Goal: Task Accomplishment & Management: Complete application form

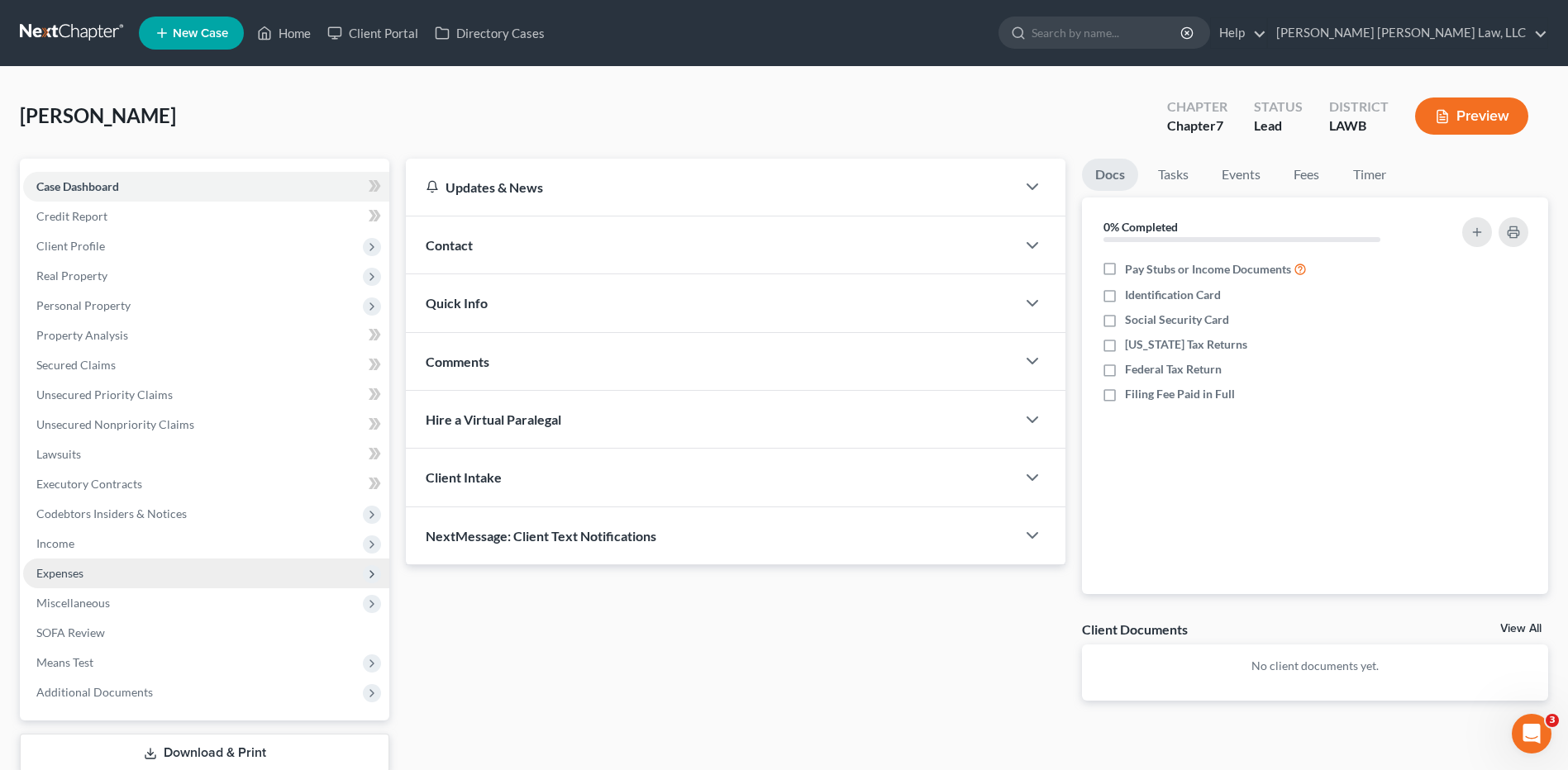
click at [54, 576] on span "Expenses" at bounding box center [60, 573] width 47 height 14
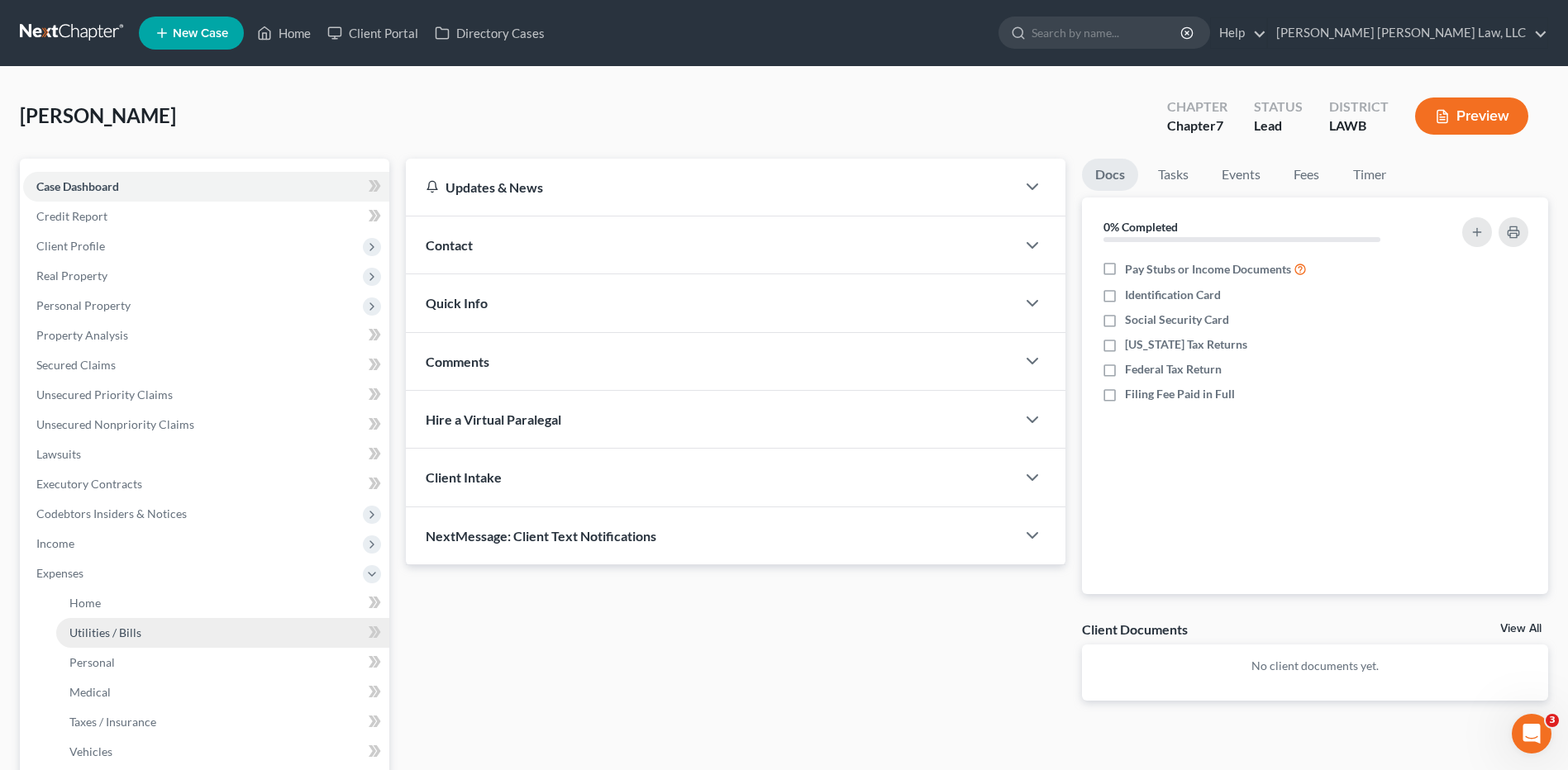
click at [107, 634] on span "Utilities / Bills" at bounding box center [104, 632] width 72 height 14
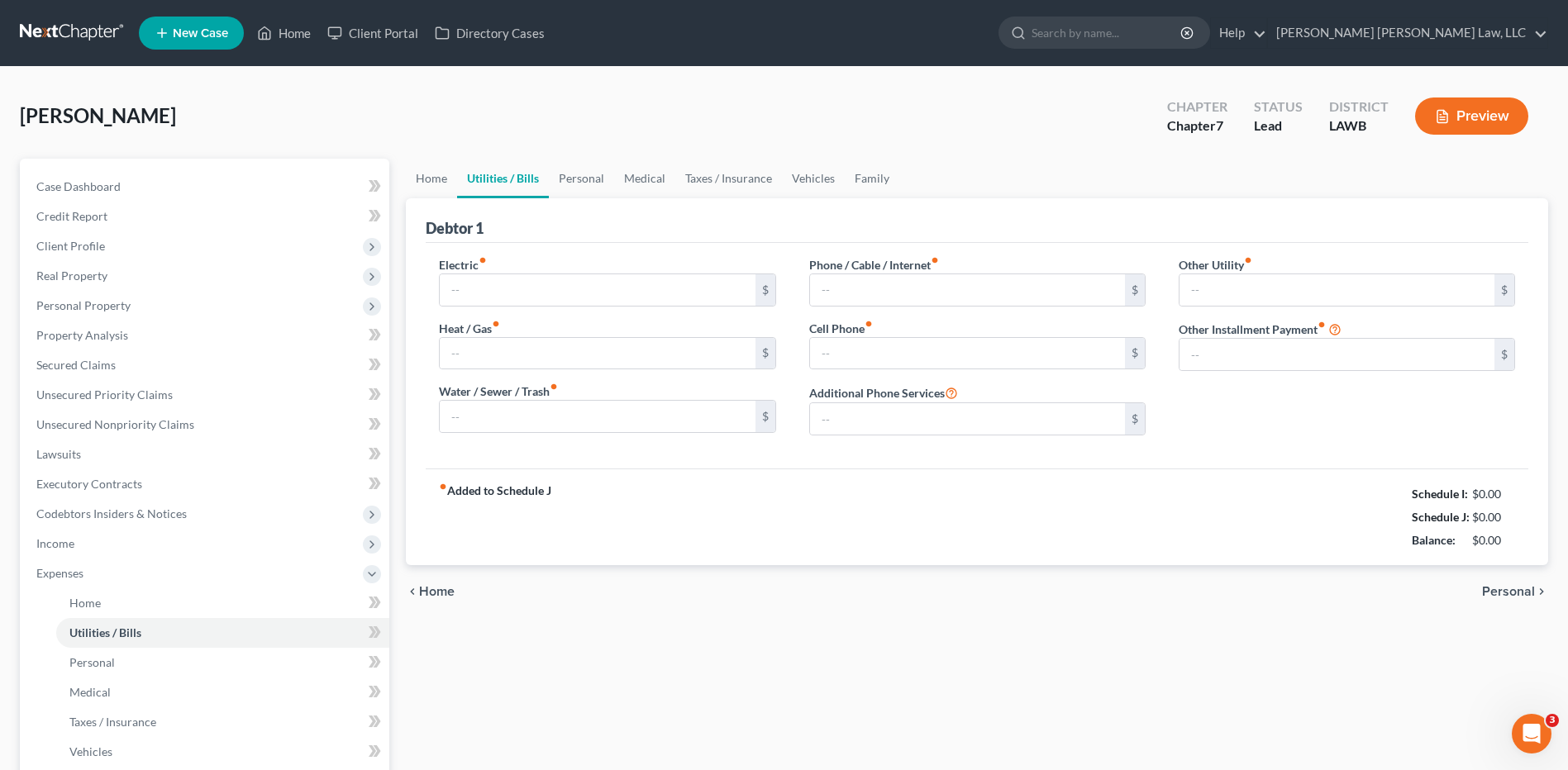
type input "0.00"
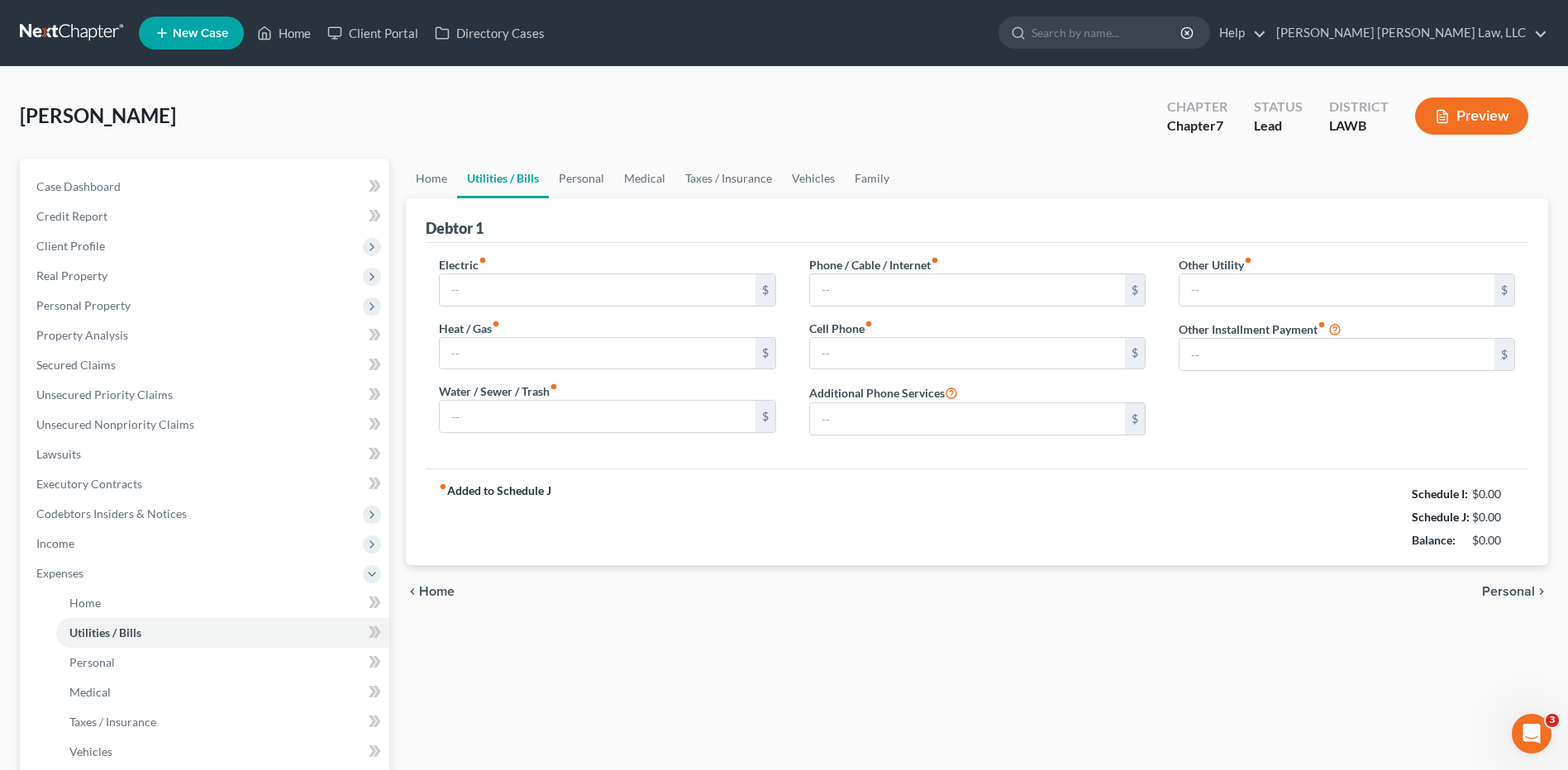
type input "0.00"
click at [450, 180] on link "Home" at bounding box center [431, 178] width 51 height 39
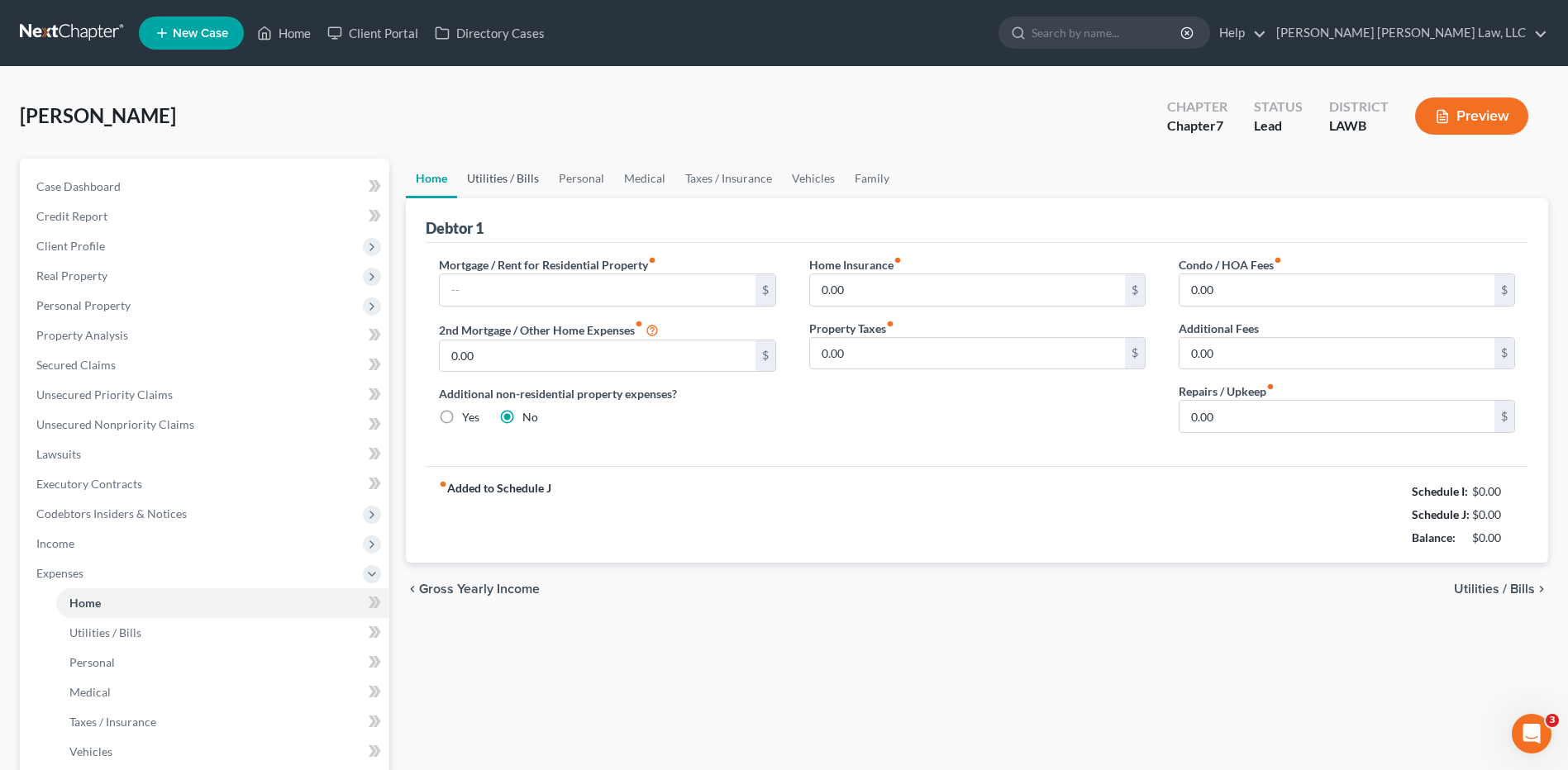
click at [495, 174] on link "Utilities / Bills" at bounding box center [502, 178] width 92 height 39
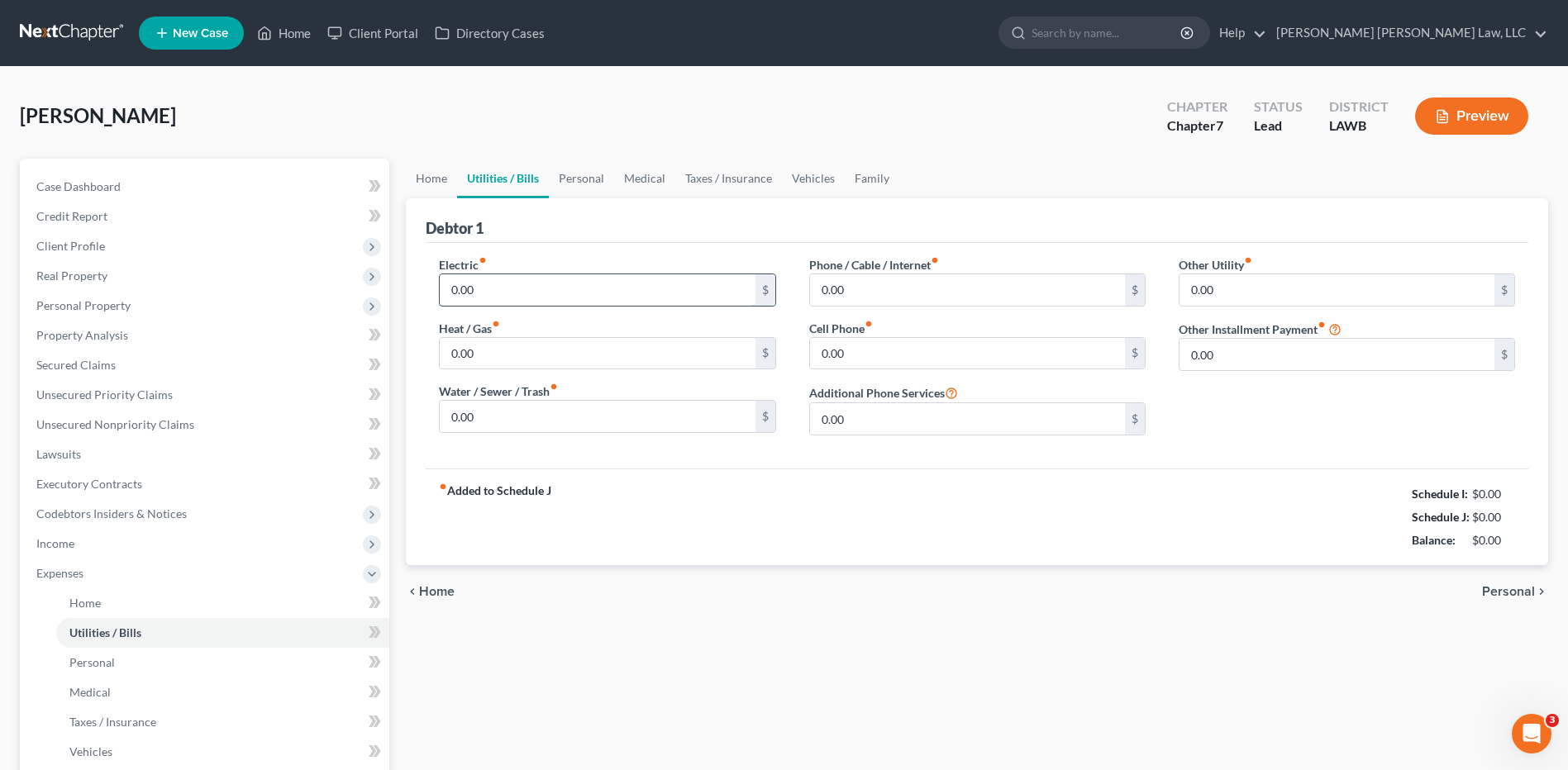
click at [517, 288] on input "0.00" at bounding box center [597, 290] width 315 height 32
type input "200.00"
click at [489, 418] on input "0.00" at bounding box center [597, 417] width 315 height 32
type input "75.00"
click at [858, 361] on input "0.00" at bounding box center [967, 353] width 315 height 32
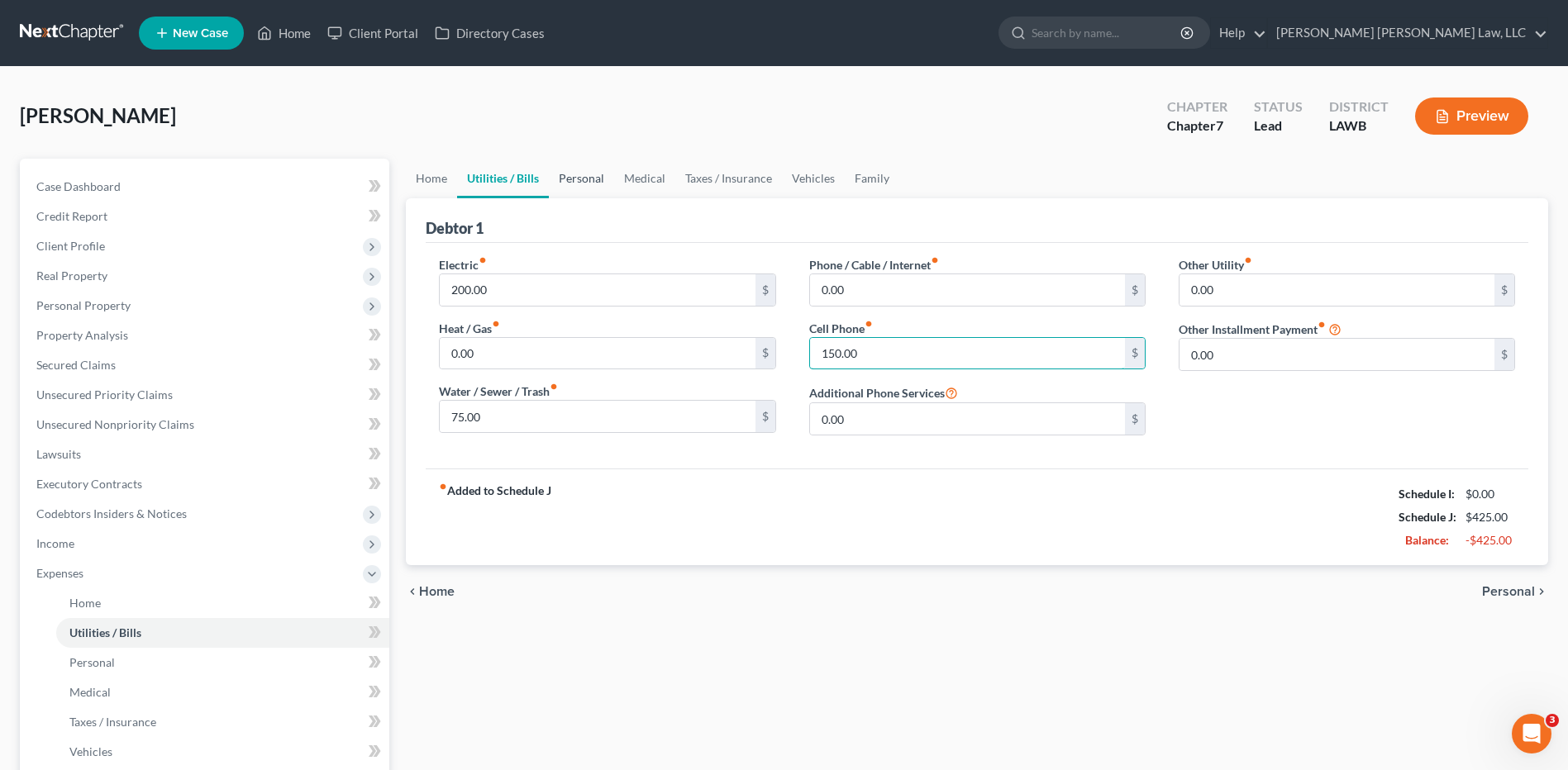
type input "150.00"
click at [575, 178] on link "Personal" at bounding box center [581, 178] width 65 height 39
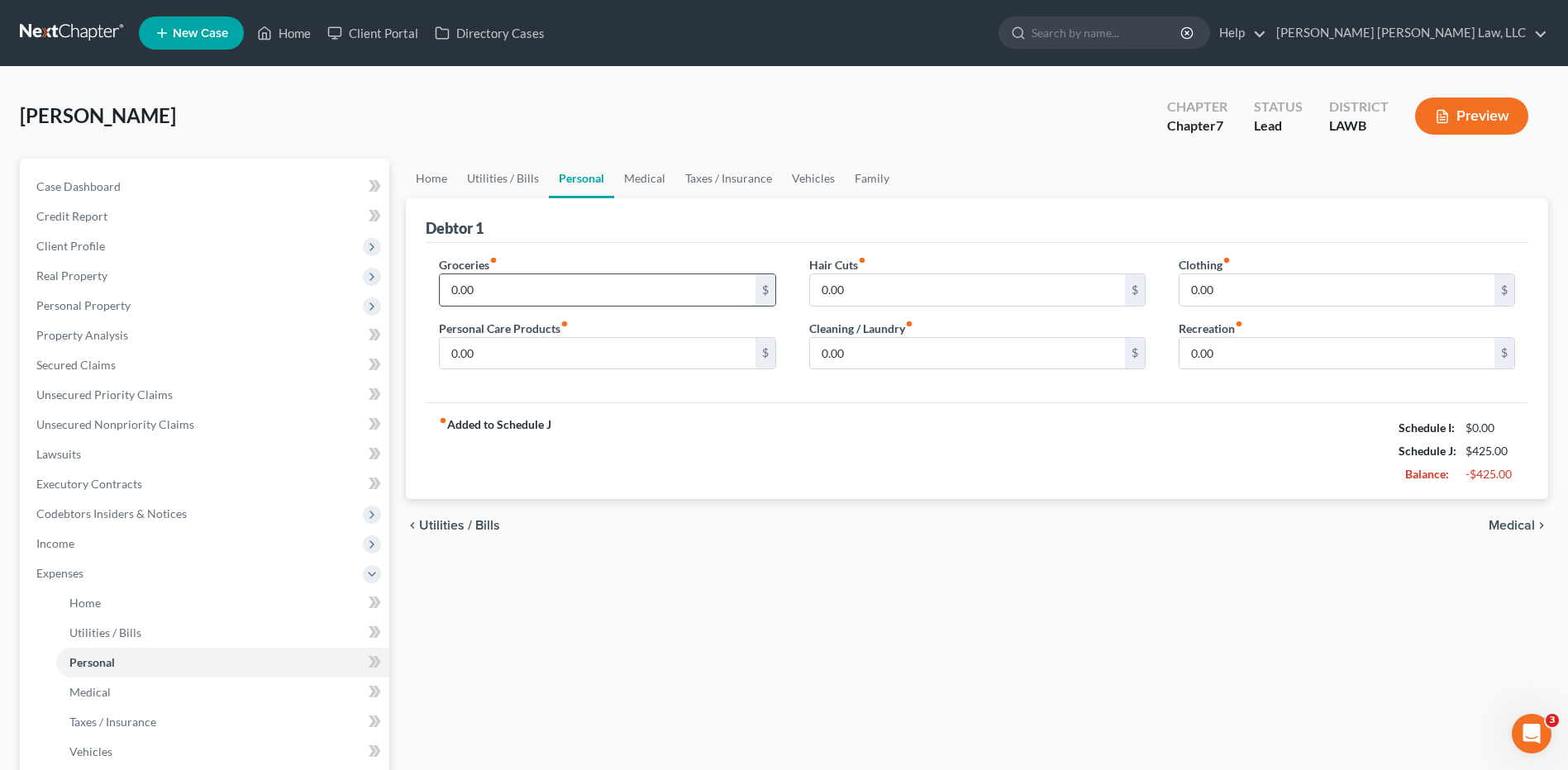
click at [511, 289] on input "0.00" at bounding box center [597, 290] width 315 height 32
type input "487.00"
click at [496, 349] on input "0.00" at bounding box center [597, 353] width 315 height 32
type input "30.00"
click at [806, 177] on link "Vehicles" at bounding box center [814, 178] width 63 height 39
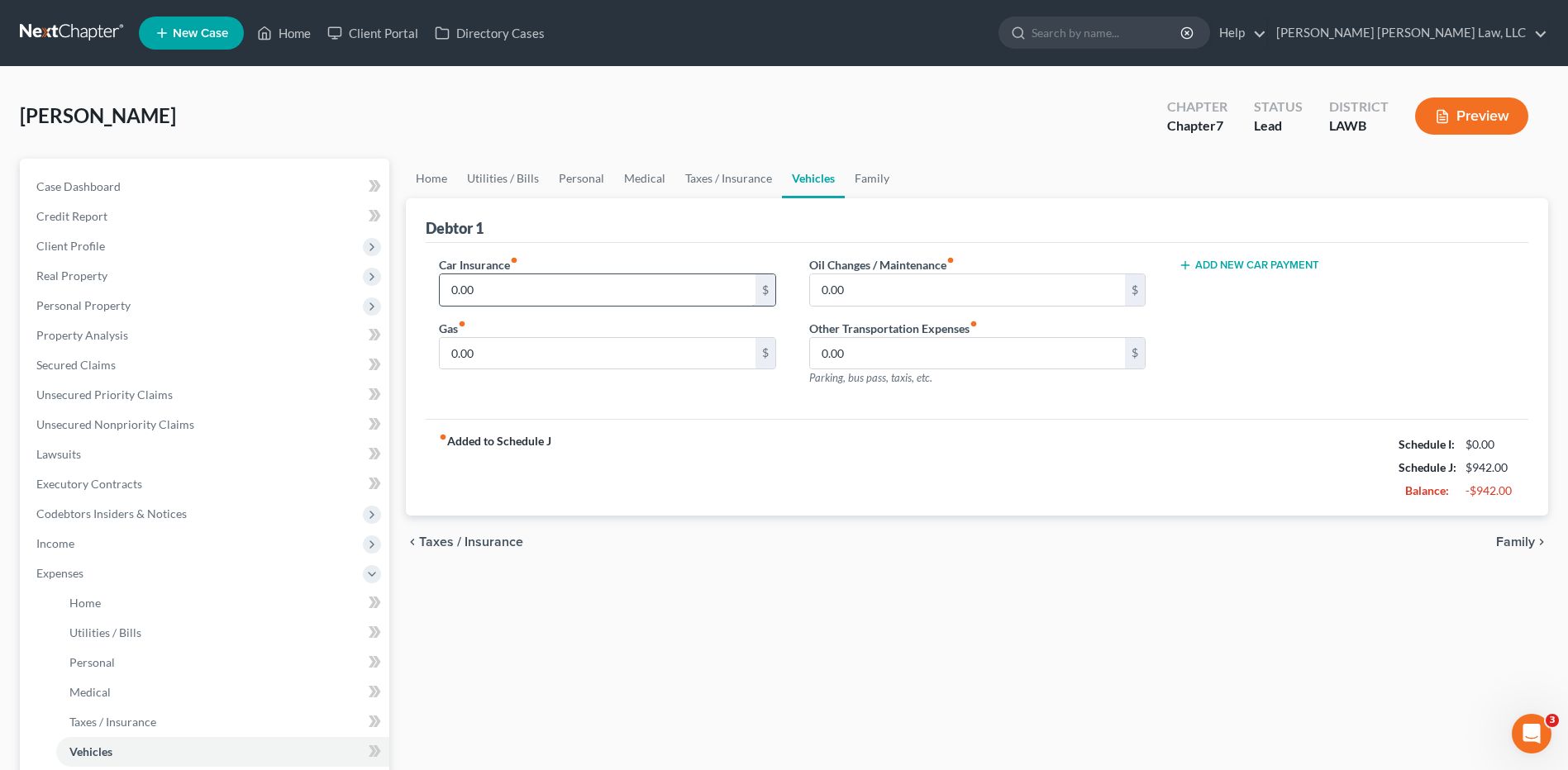
click at [521, 294] on input "0.00" at bounding box center [597, 290] width 315 height 32
type input "250.00"
type input "300.00"
click at [882, 288] on input "0.00" at bounding box center [967, 290] width 315 height 32
type input "60.00"
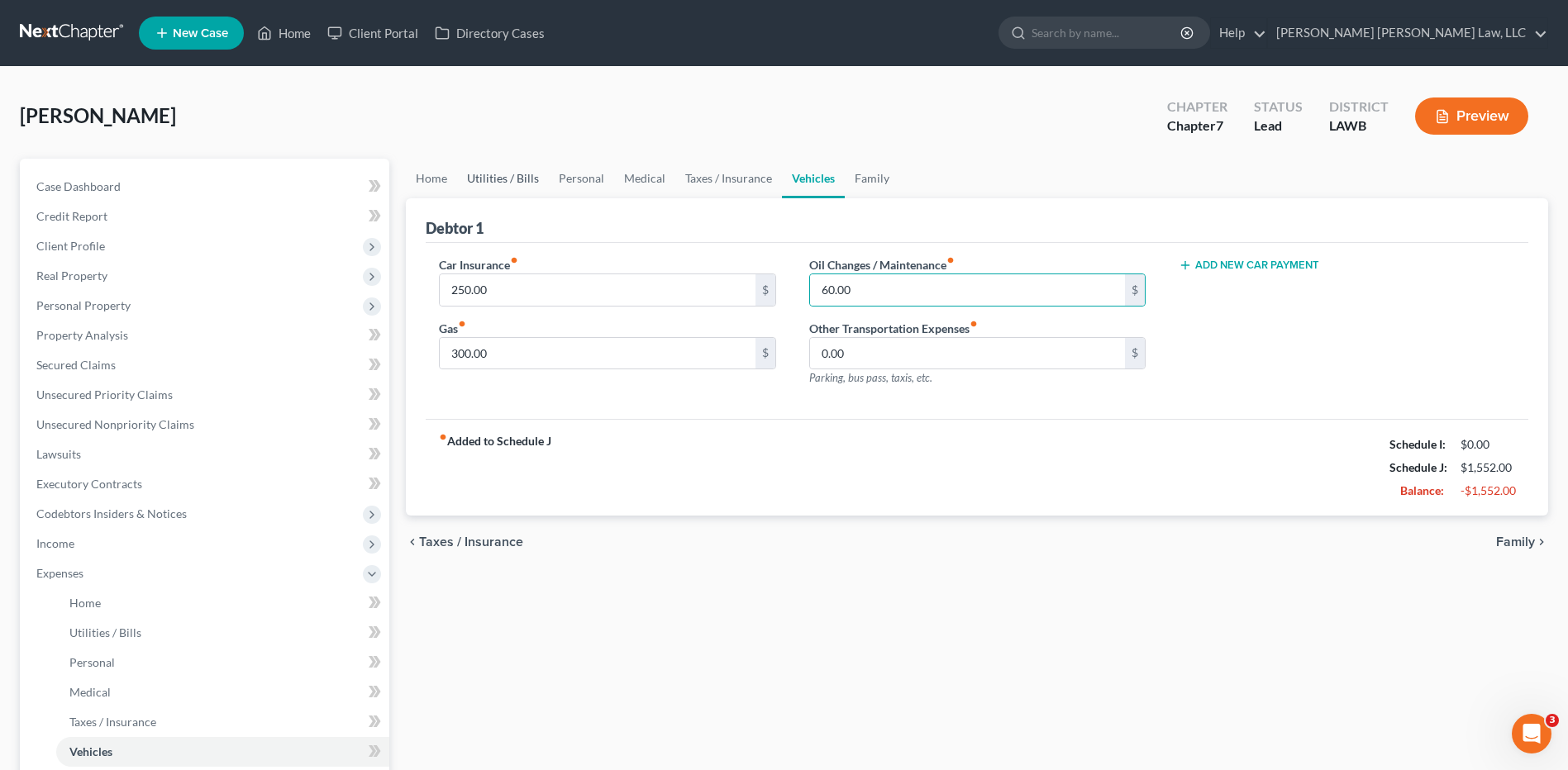
click at [490, 184] on link "Utilities / Bills" at bounding box center [502, 178] width 92 height 39
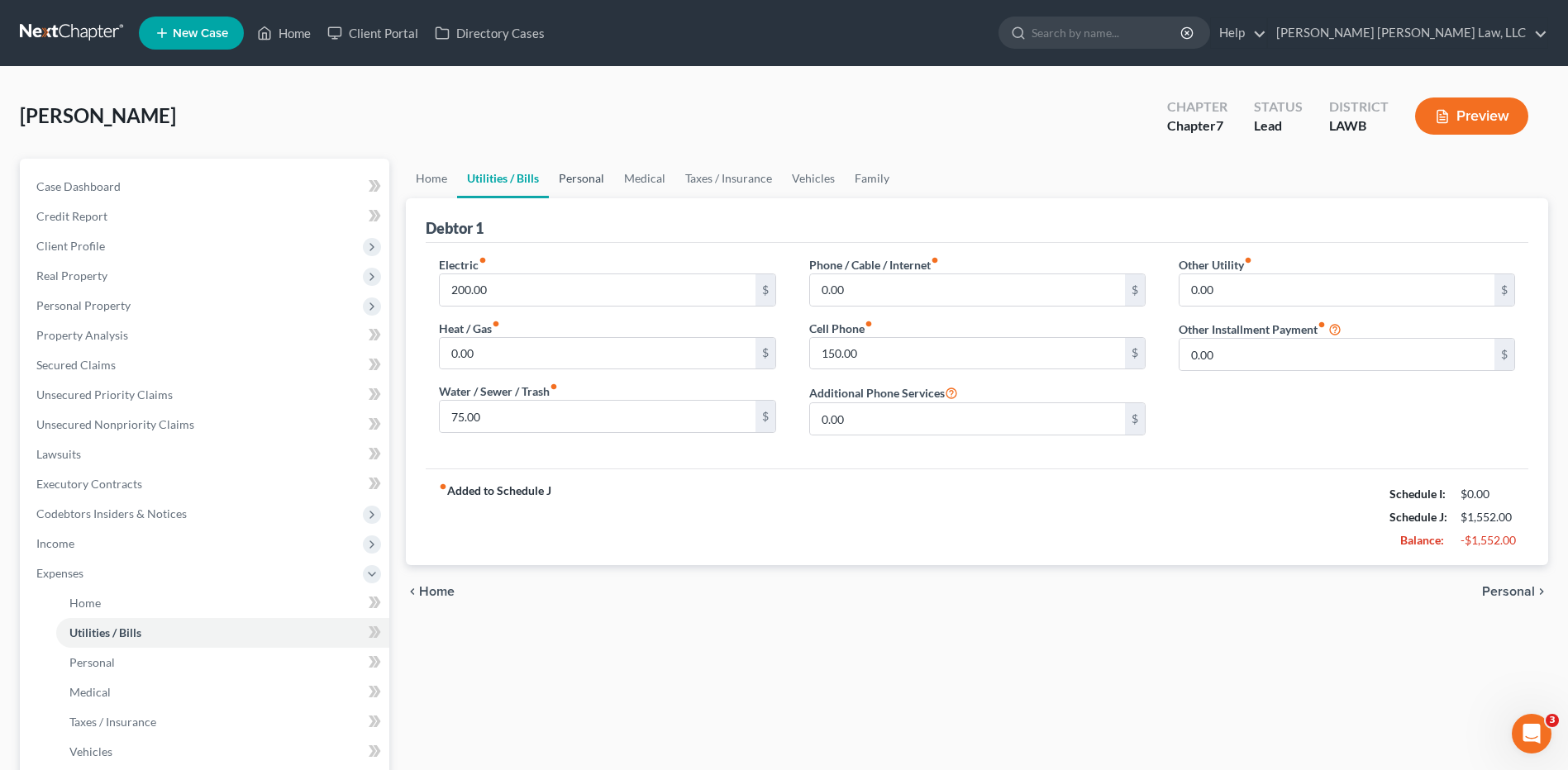
click at [566, 176] on link "Personal" at bounding box center [581, 178] width 65 height 39
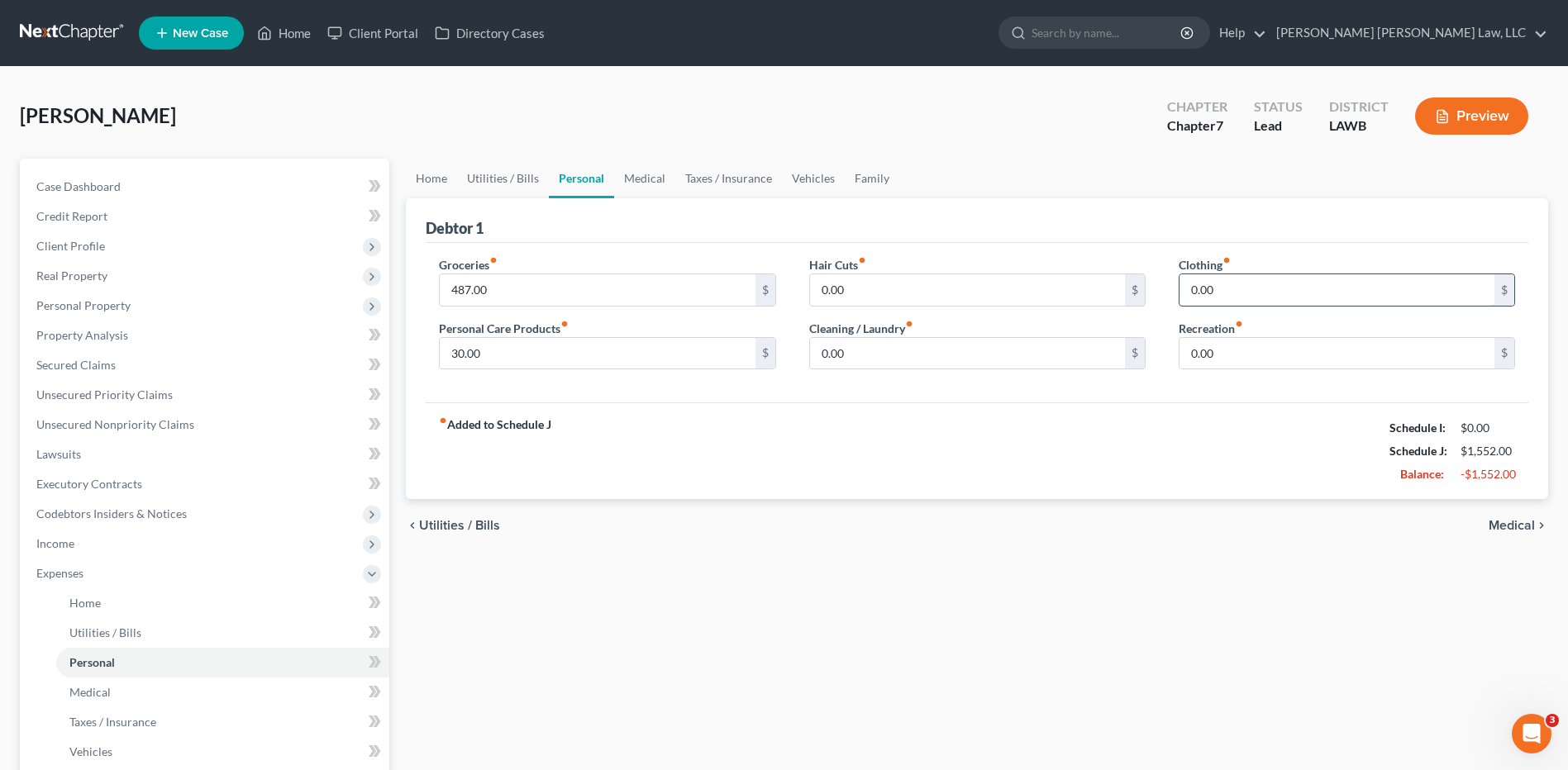
click at [1231, 290] on input "0.00" at bounding box center [1338, 290] width 315 height 32
type input "50.00"
click at [496, 350] on input "30.00" at bounding box center [597, 353] width 315 height 32
type input "50.00"
click at [497, 295] on input "487.00" at bounding box center [597, 290] width 315 height 32
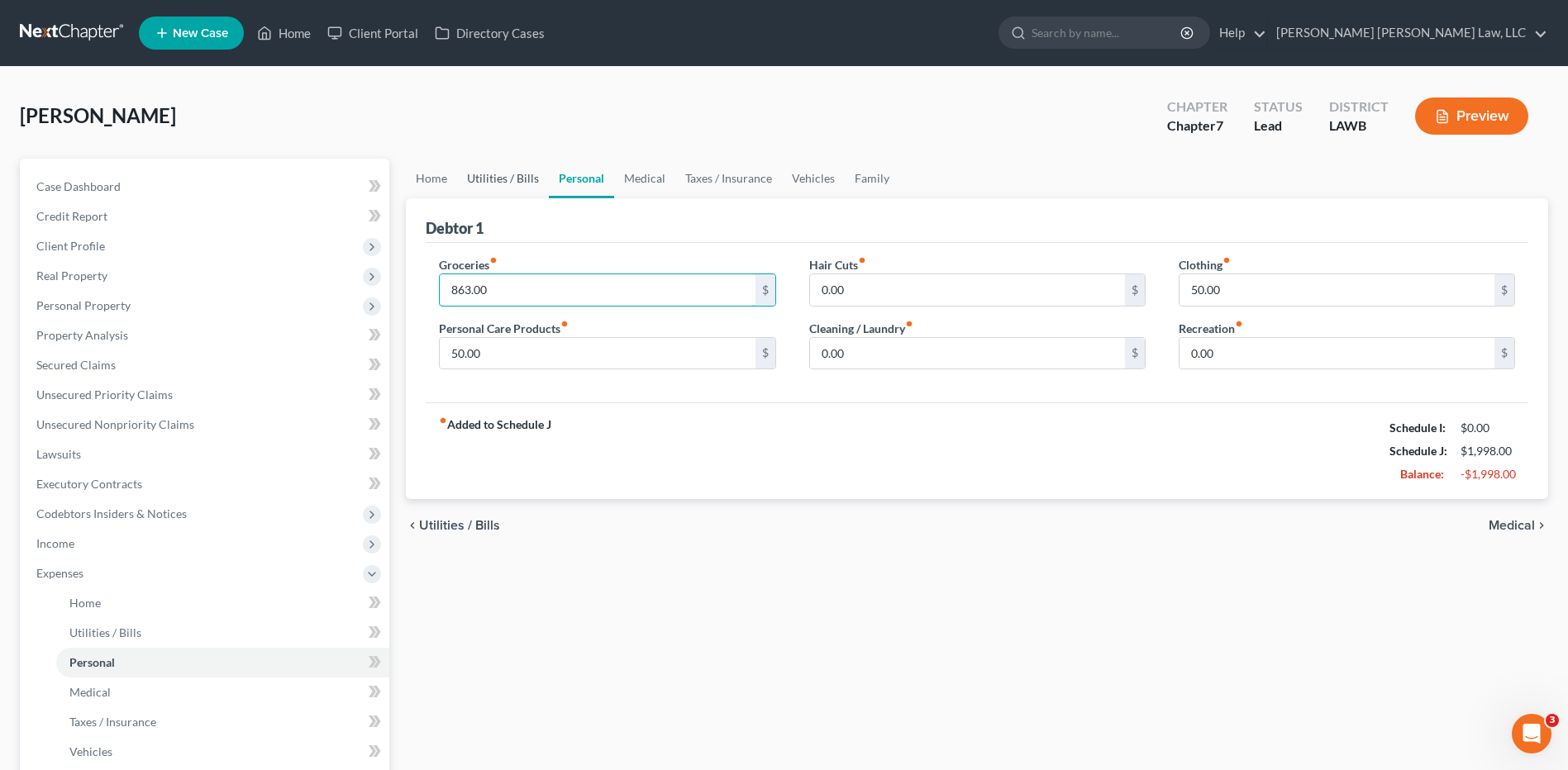
type input "863.00"
click at [492, 180] on link "Utilities / Bills" at bounding box center [502, 178] width 92 height 39
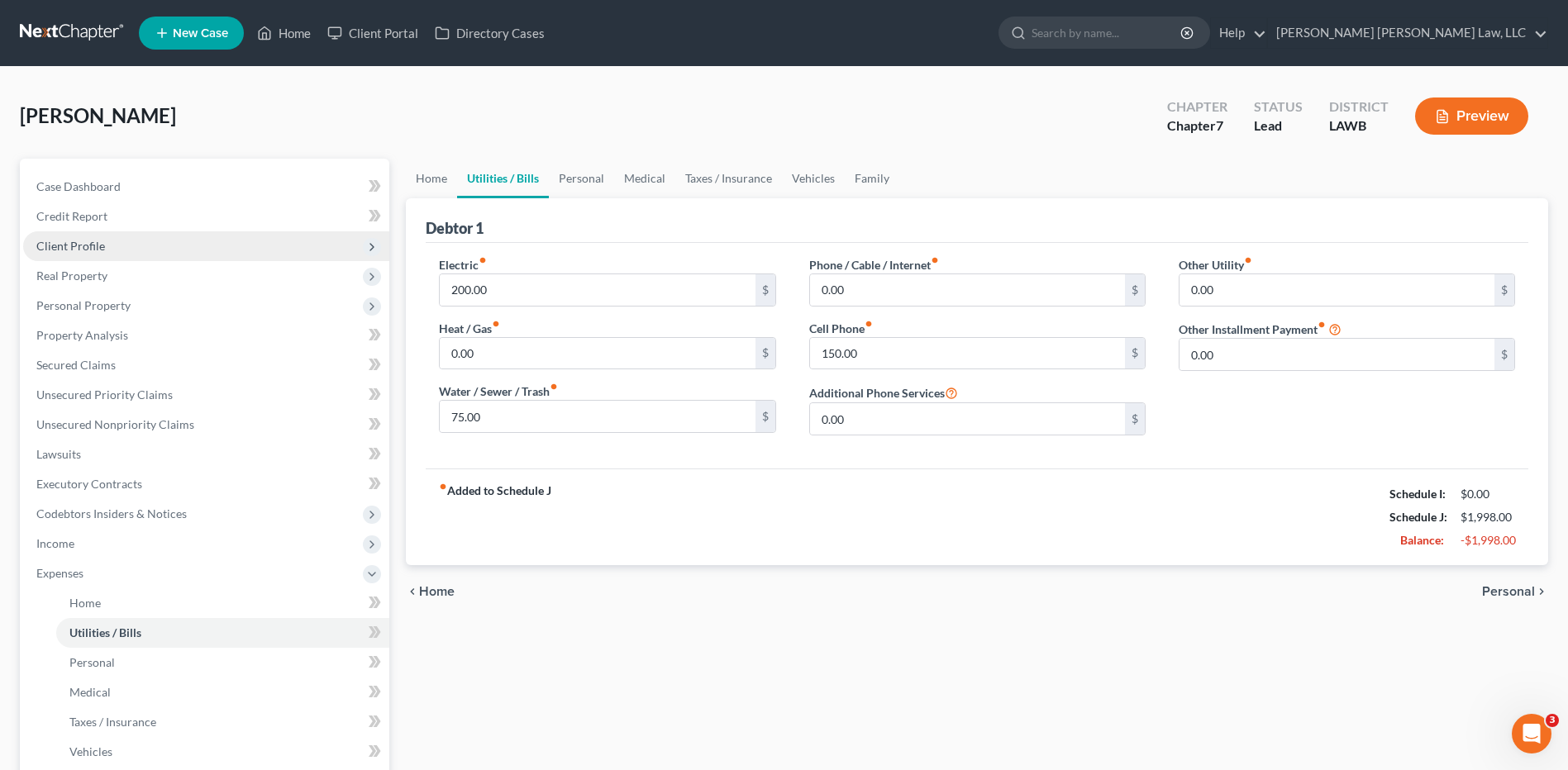
click at [62, 244] on span "Client Profile" at bounding box center [71, 246] width 69 height 14
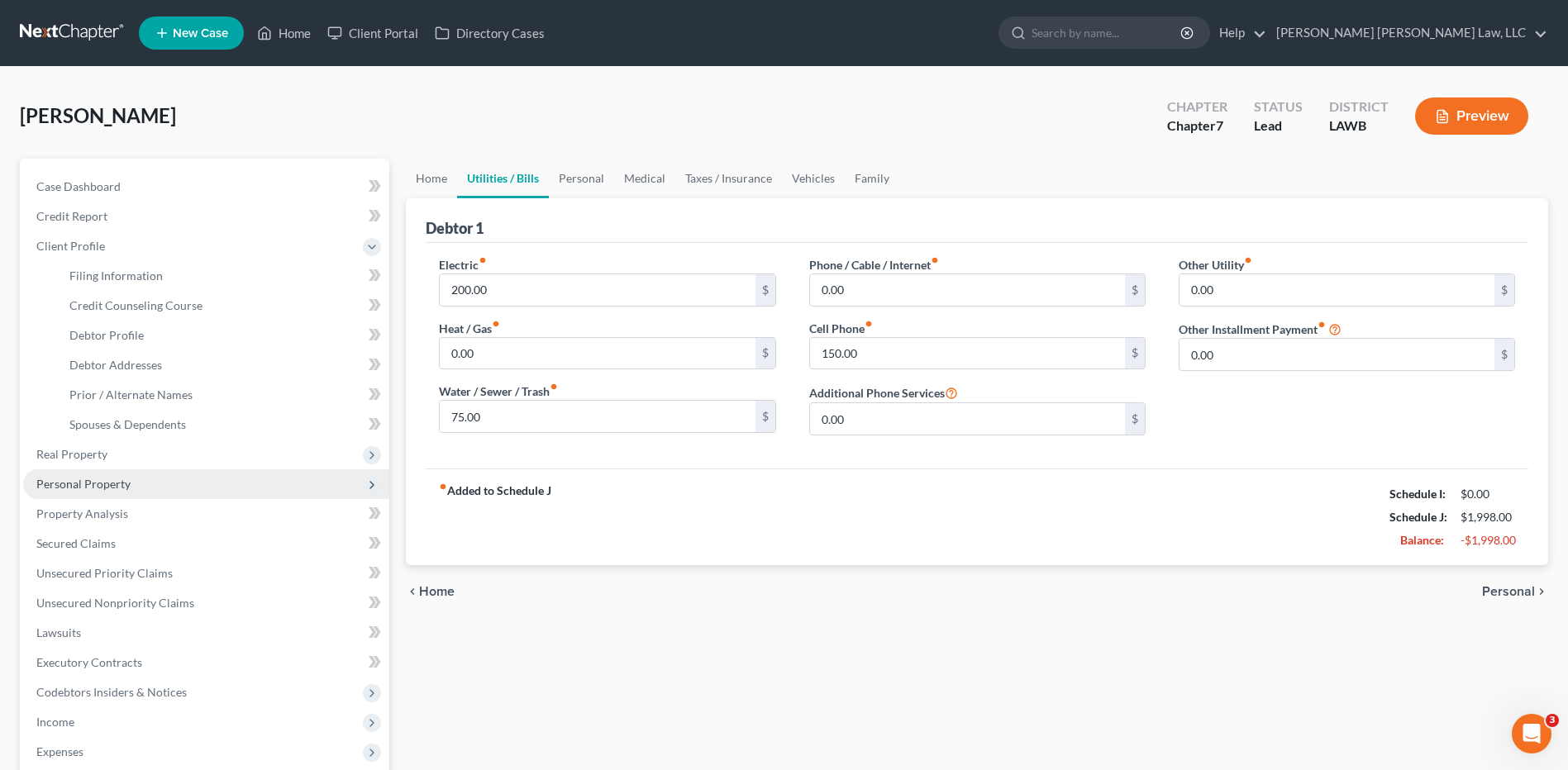
click at [83, 476] on span "Personal Property" at bounding box center [206, 484] width 366 height 30
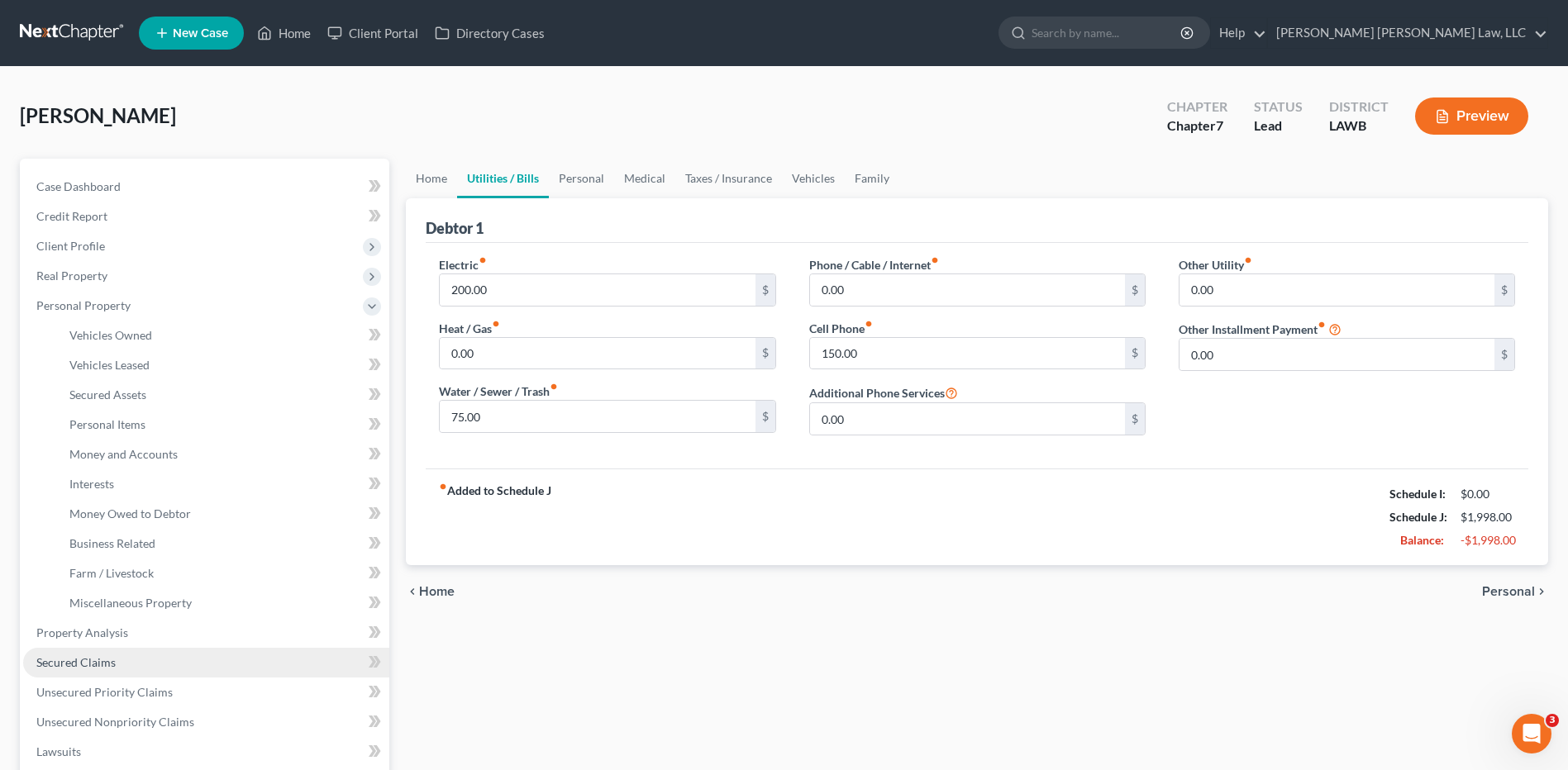
click at [77, 658] on span "Secured Claims" at bounding box center [76, 662] width 80 height 14
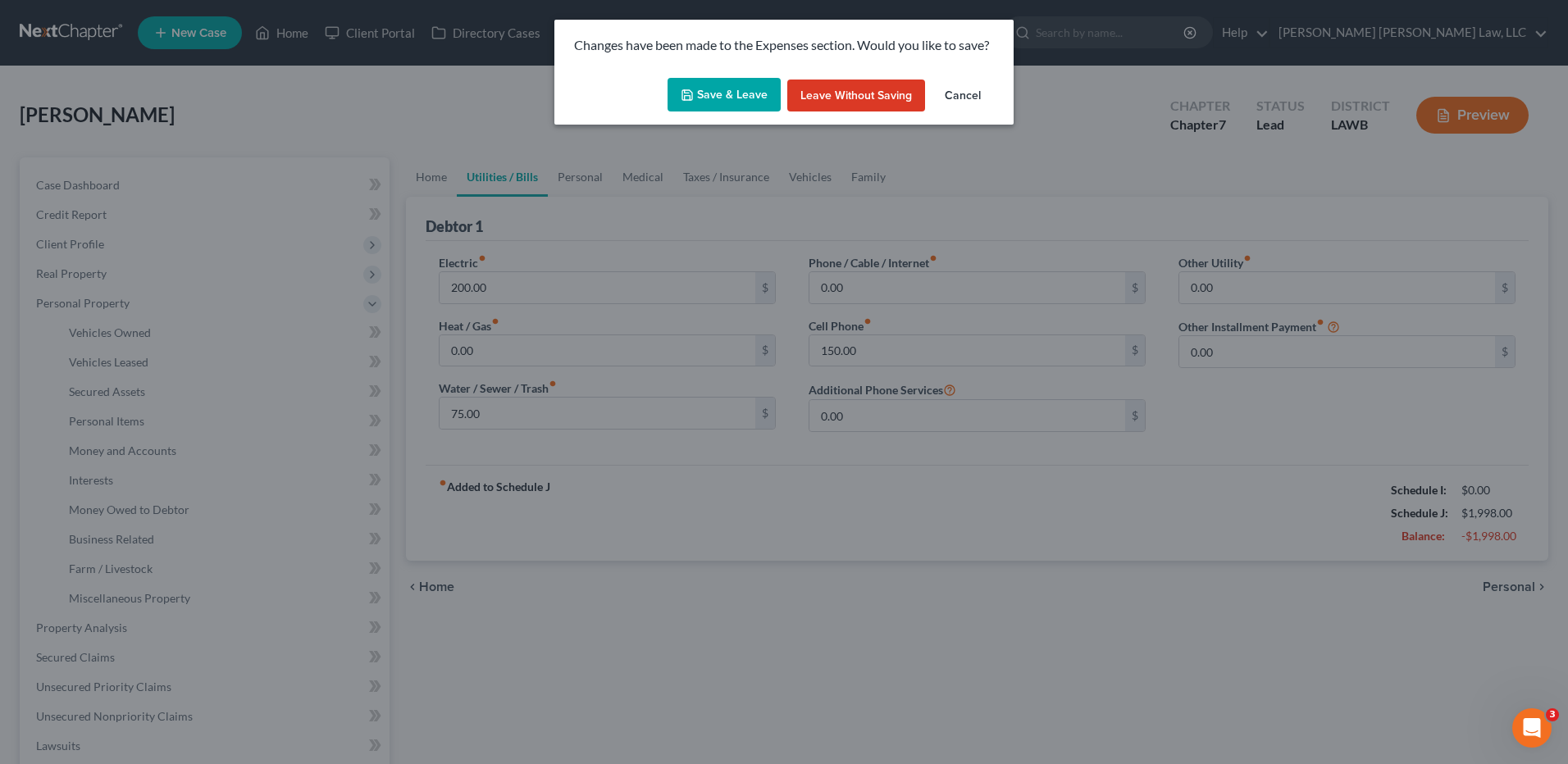
click at [706, 100] on button "Save & Leave" at bounding box center [724, 95] width 113 height 34
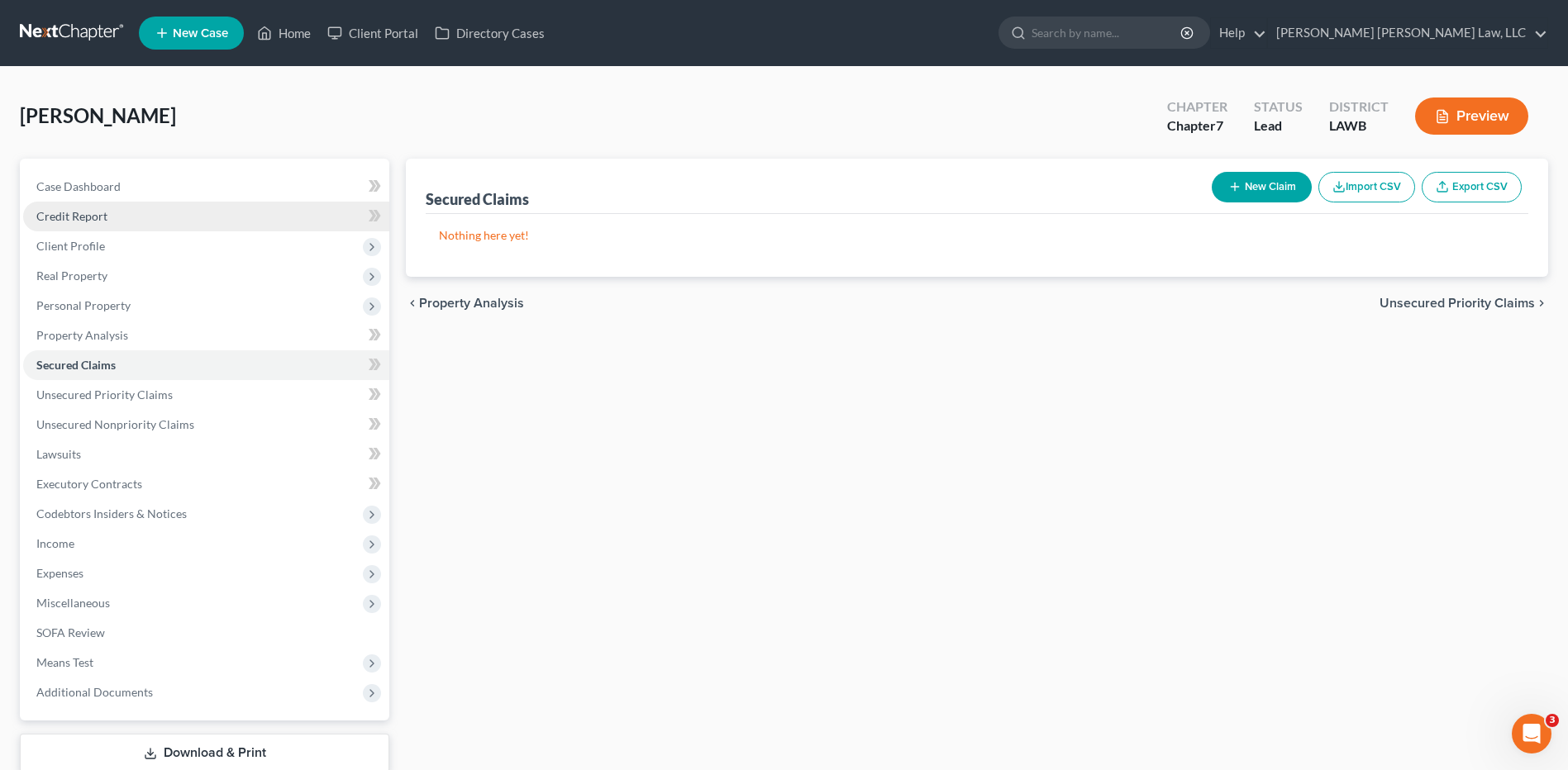
click at [74, 219] on span "Credit Report" at bounding box center [72, 216] width 71 height 14
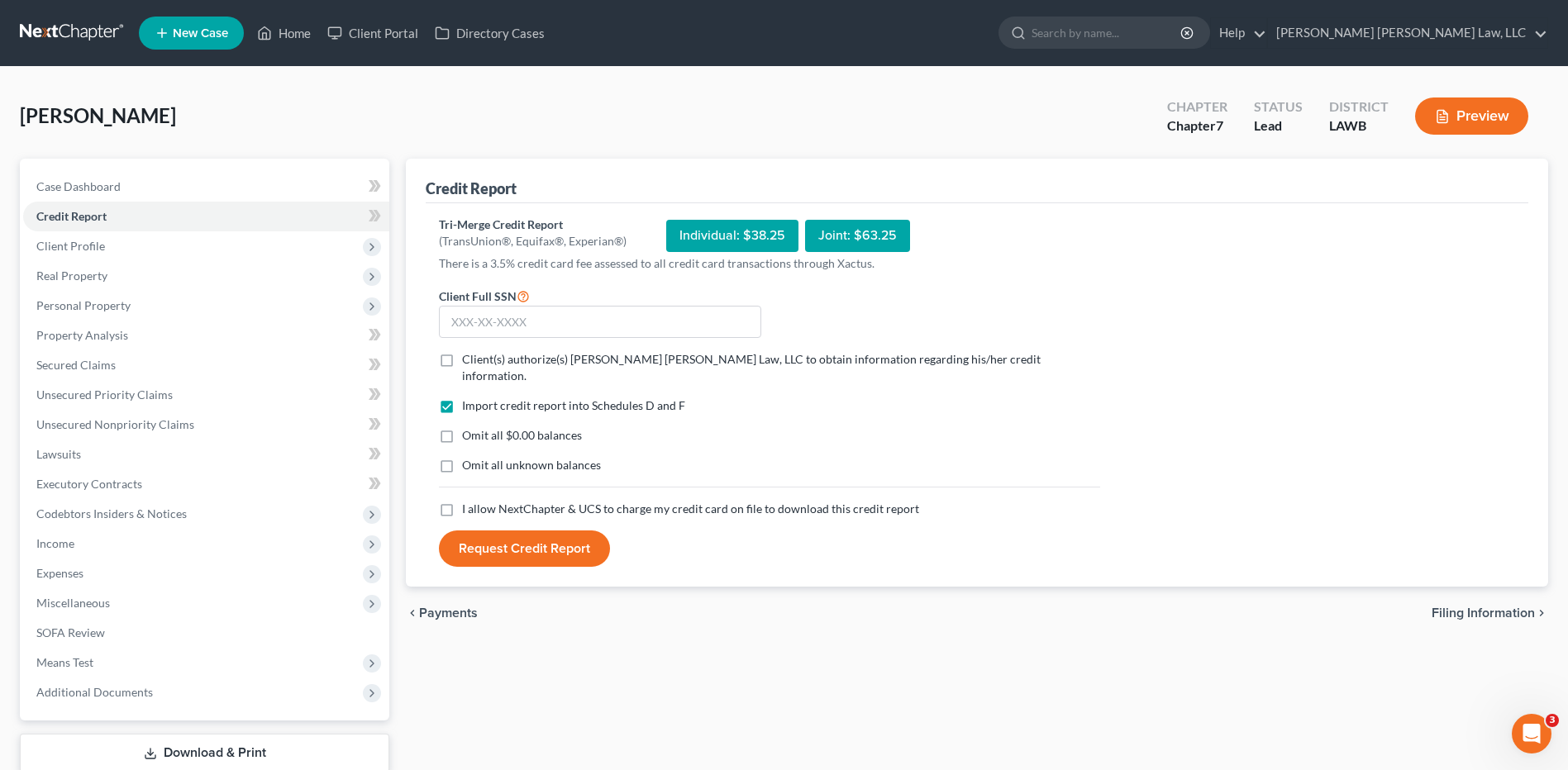
click at [462, 364] on label "Client(s) authorize(s) [PERSON_NAME] [PERSON_NAME] Law, LLC to obtain informati…" at bounding box center [781, 368] width 638 height 33
click at [469, 362] on input "Client(s) authorize(s) [PERSON_NAME] [PERSON_NAME] Law, LLC to obtain informati…" at bounding box center [474, 356] width 11 height 11
checkbox input "true"
click at [462, 427] on label "Omit all $0.00 balances" at bounding box center [522, 435] width 120 height 17
click at [469, 427] on input "Omit all $0.00 balances" at bounding box center [474, 432] width 11 height 11
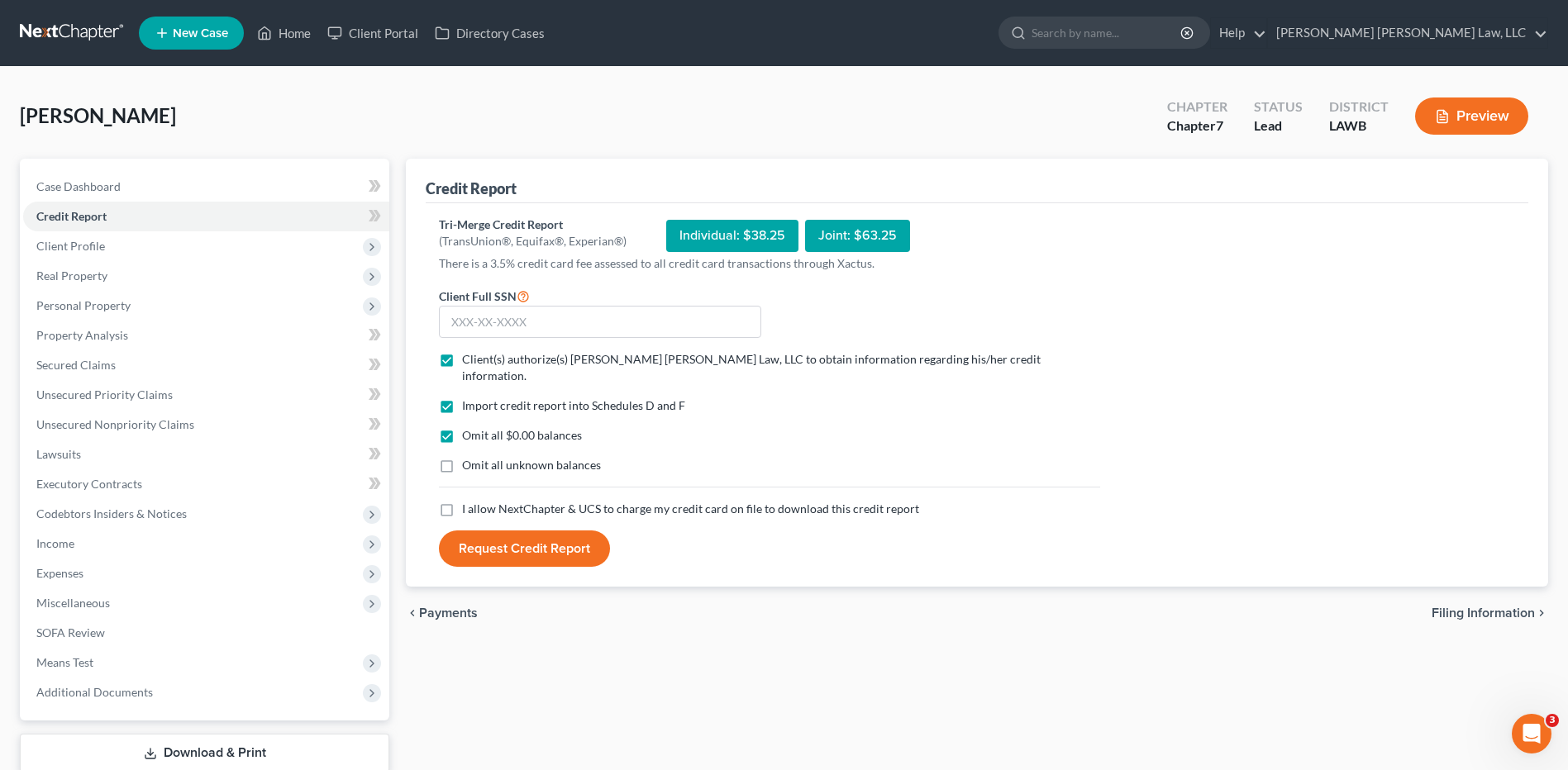
click at [462, 427] on label "Omit all $0.00 balances" at bounding box center [522, 435] width 120 height 17
click at [469, 427] on input "Omit all $0.00 balances" at bounding box center [474, 432] width 11 height 11
checkbox input "false"
click at [462, 457] on label "Omit all unknown balances" at bounding box center [531, 465] width 139 height 17
click at [469, 457] on input "Omit all unknown balances" at bounding box center [474, 462] width 11 height 11
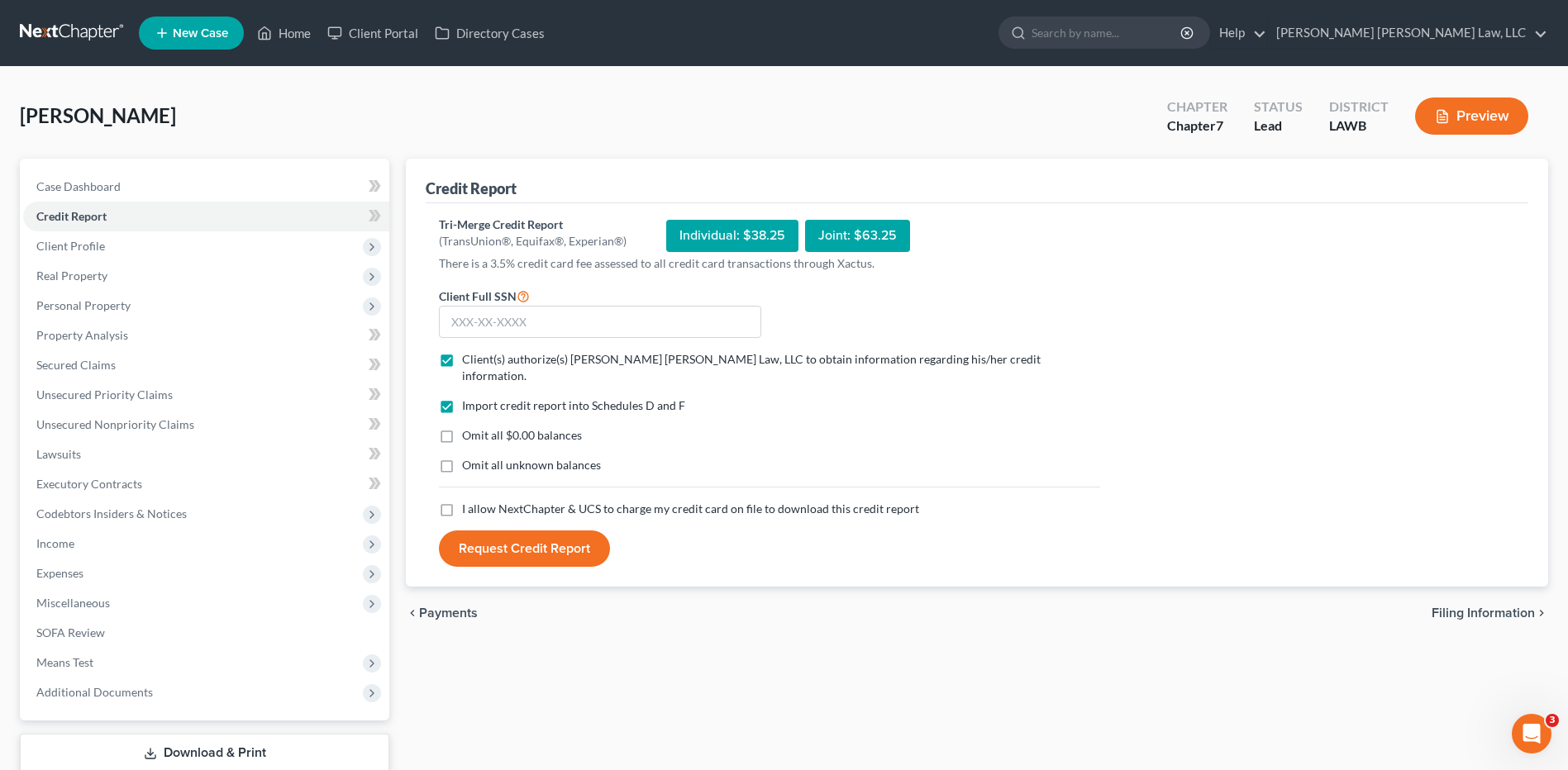
checkbox input "true"
click at [462, 427] on label "Omit all $0.00 balances" at bounding box center [522, 435] width 120 height 17
click at [469, 427] on input "Omit all $0.00 balances" at bounding box center [474, 432] width 11 height 11
checkbox input "true"
click at [462, 501] on label "I allow NextChapter & UCS to charge my credit card on file to download this cre…" at bounding box center [690, 509] width 457 height 17
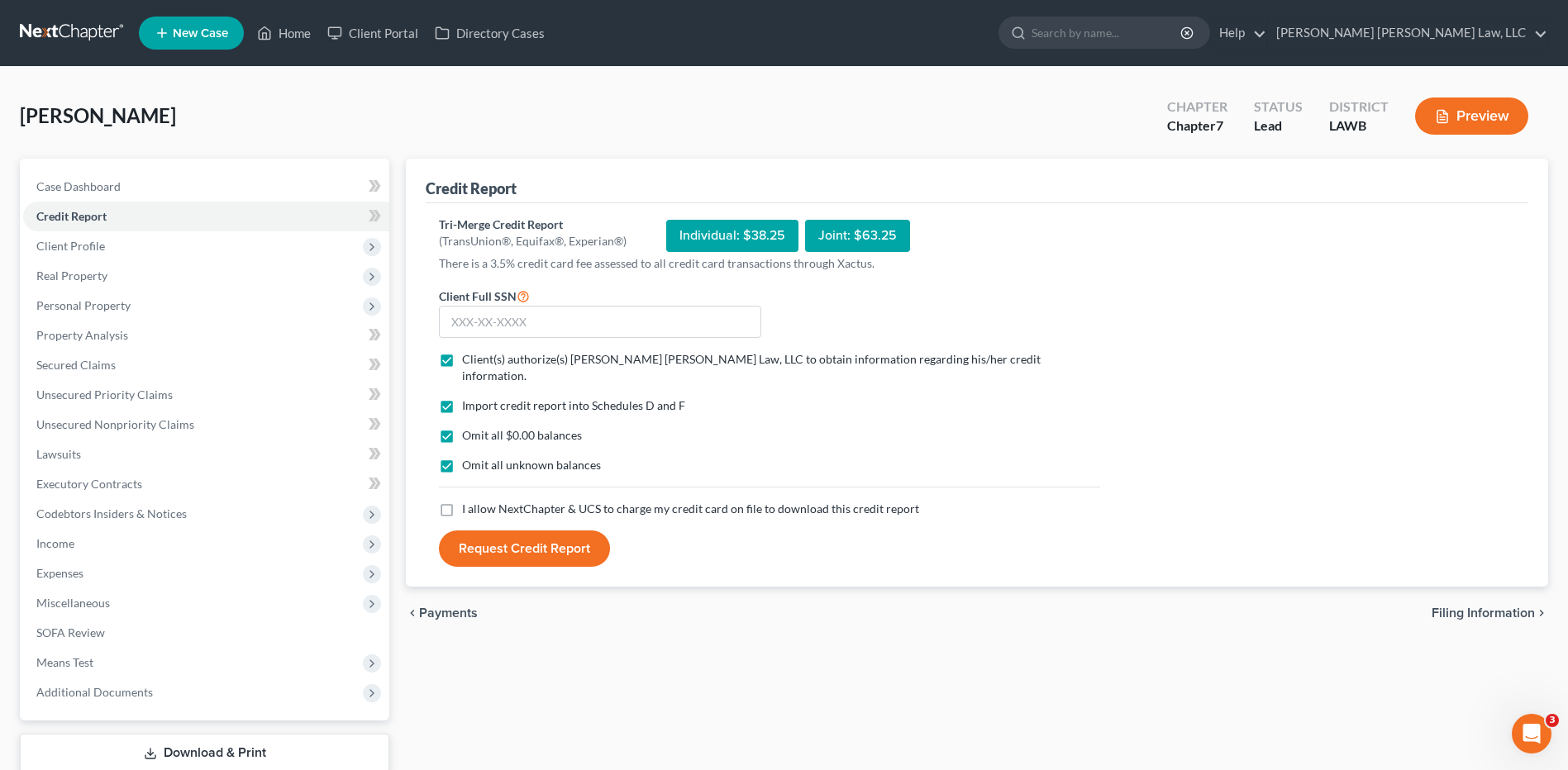
click at [469, 501] on input "I allow NextChapter & UCS to charge my credit card on file to download this cre…" at bounding box center [474, 506] width 11 height 11
checkbox input "true"
click at [544, 324] on input "text" at bounding box center [600, 323] width 322 height 33
click at [557, 329] on input "text" at bounding box center [600, 323] width 322 height 33
type input "454-67-5768"
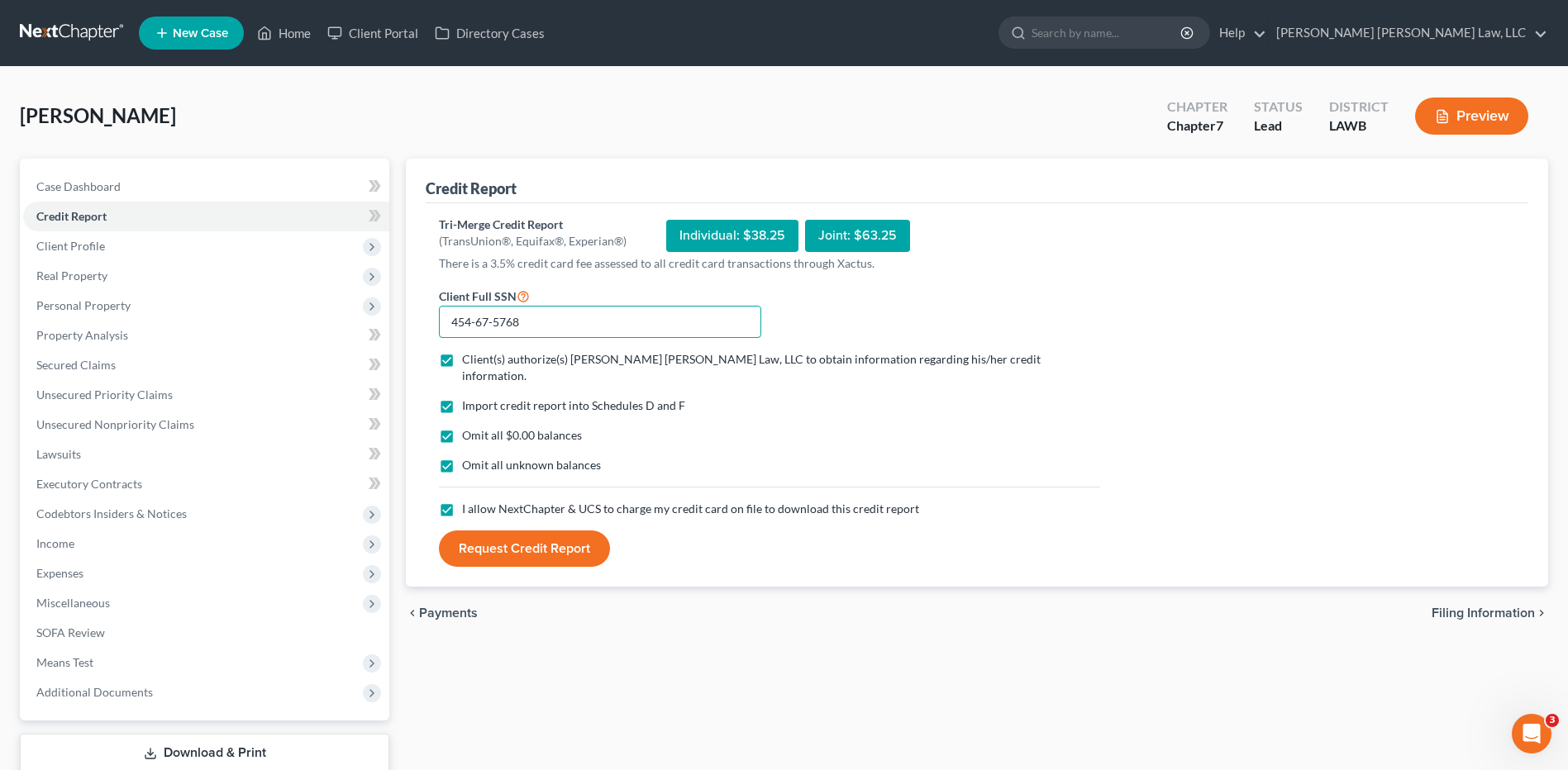
click at [439, 531] on button "Request Credit Report" at bounding box center [525, 548] width 171 height 36
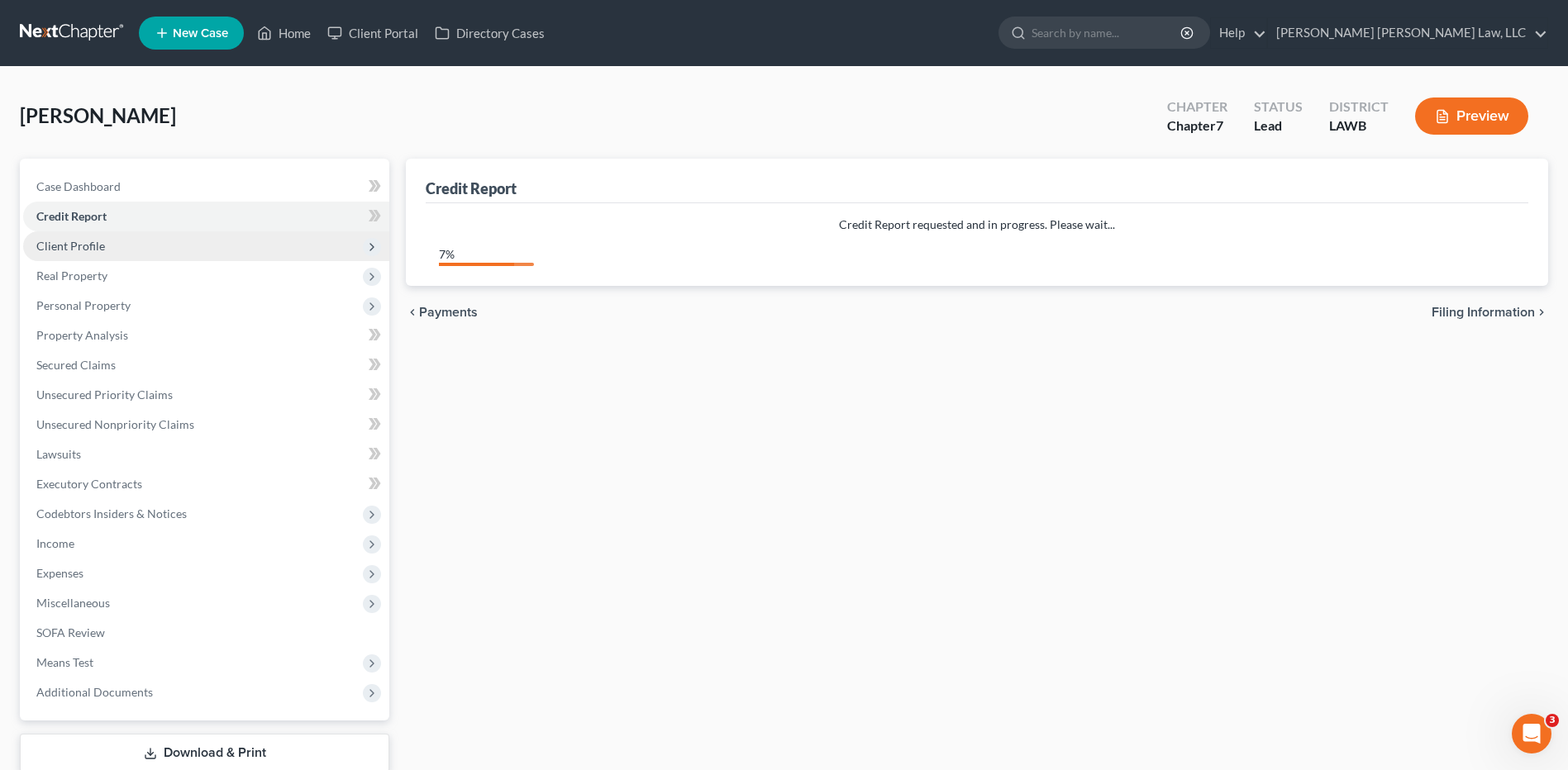
click at [80, 249] on span "Client Profile" at bounding box center [71, 246] width 69 height 14
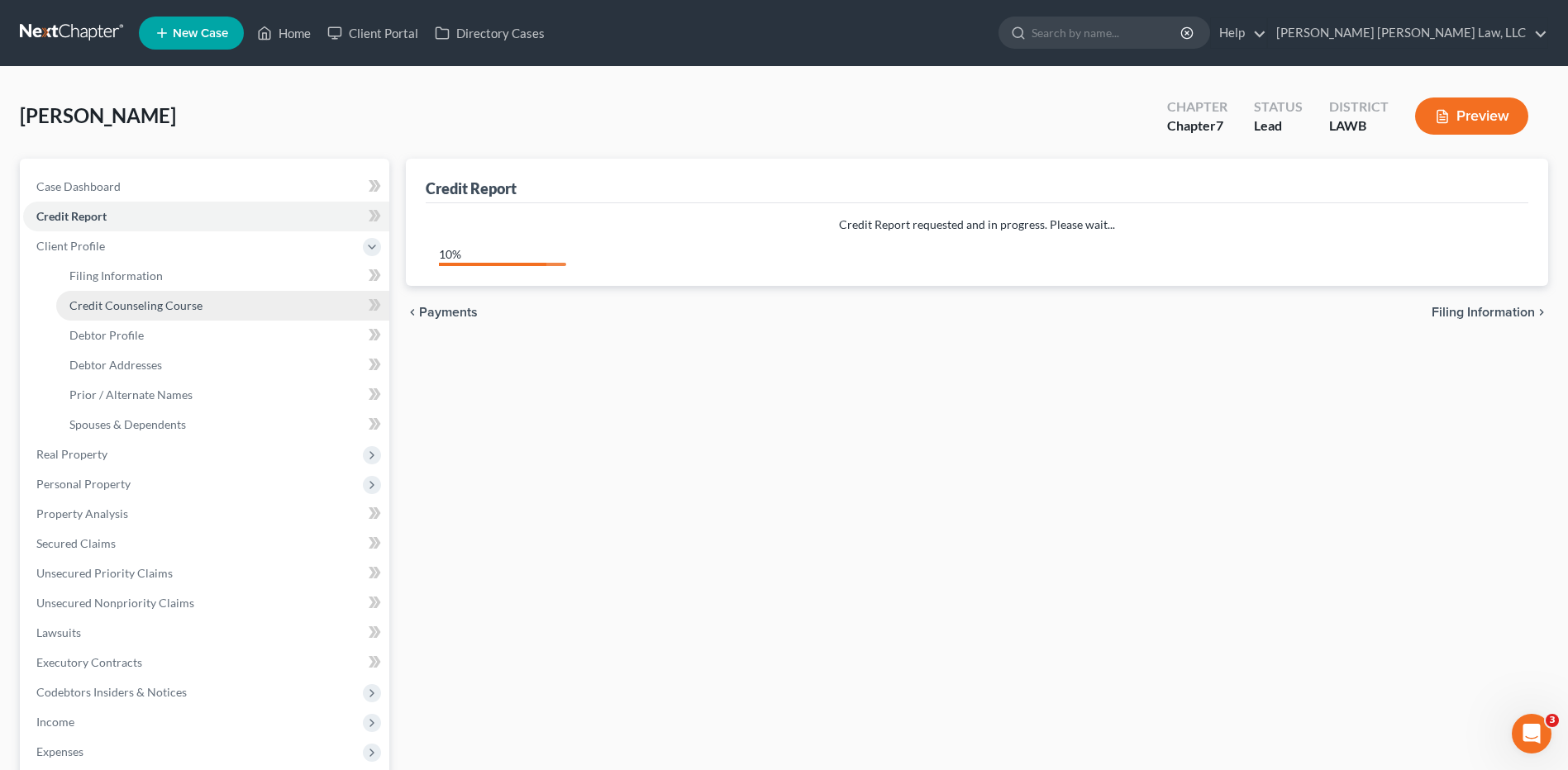
click at [118, 309] on span "Credit Counseling Course" at bounding box center [135, 305] width 133 height 14
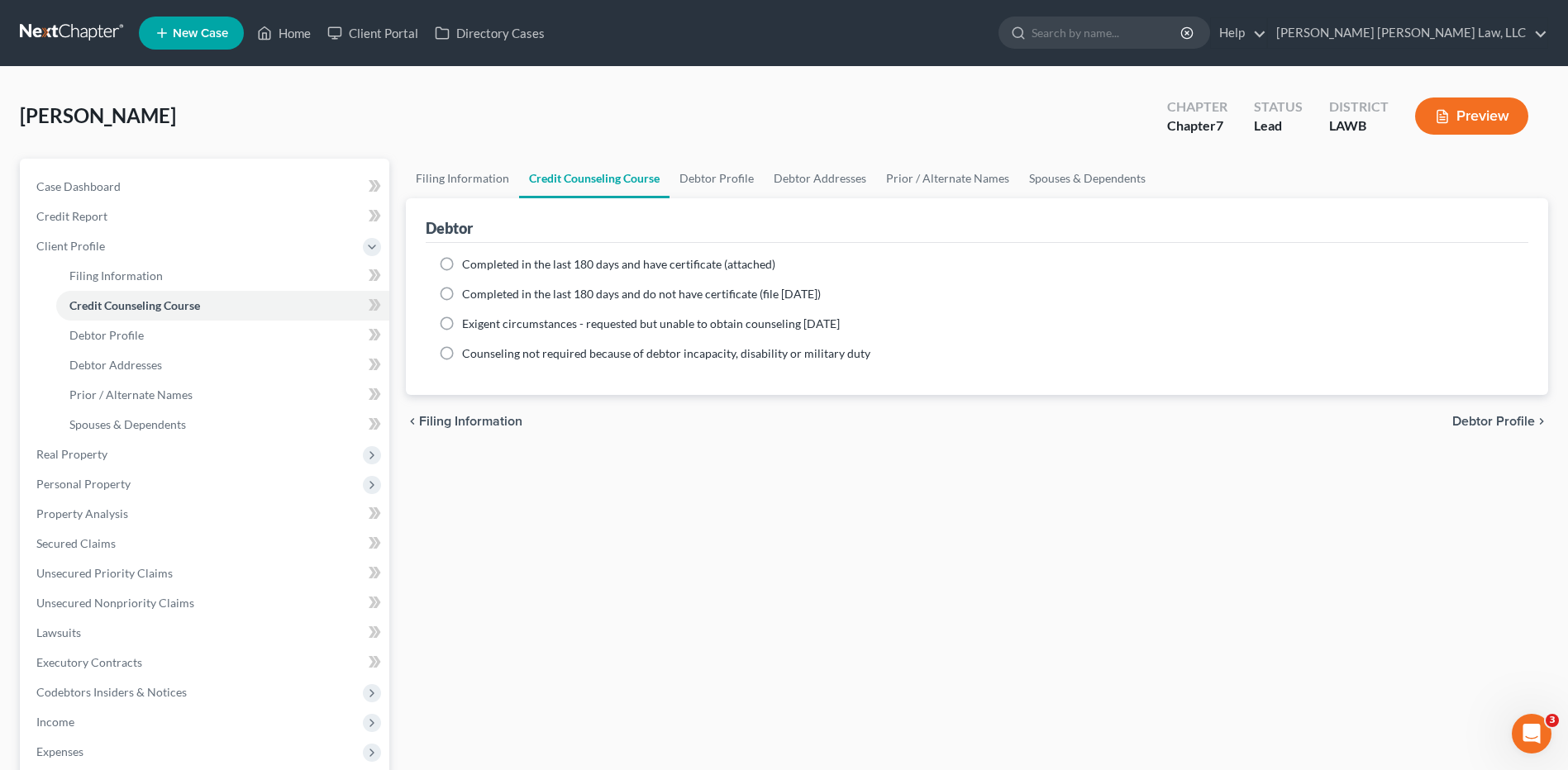
click at [462, 294] on label "Completed in the last 180 days and do not have certificate (file [DATE])" at bounding box center [641, 293] width 359 height 17
click at [469, 294] on input "Completed in the last 180 days and do not have certificate (file [DATE])" at bounding box center [474, 290] width 11 height 11
radio input "true"
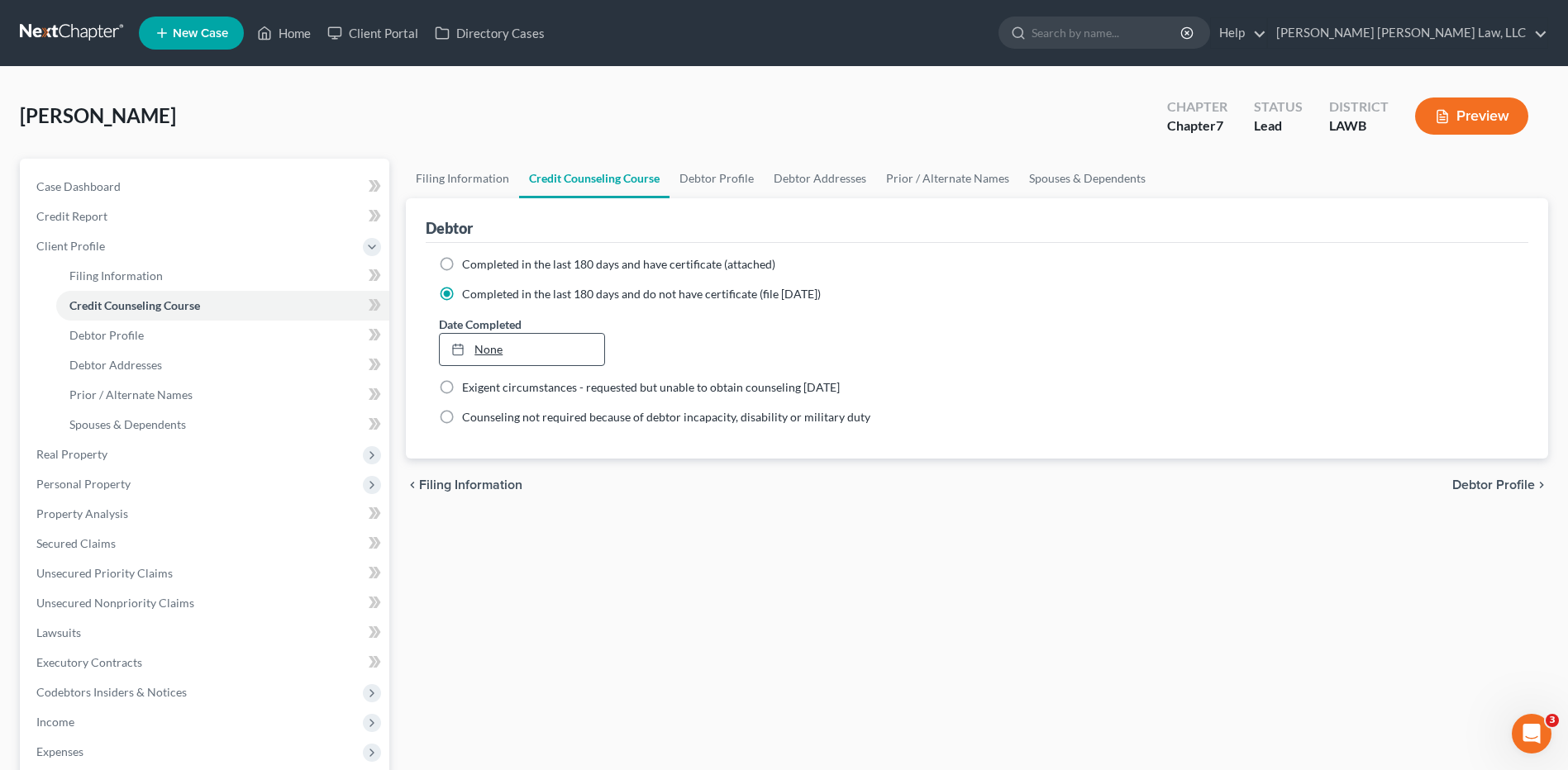
click at [490, 358] on link "None" at bounding box center [521, 350] width 163 height 32
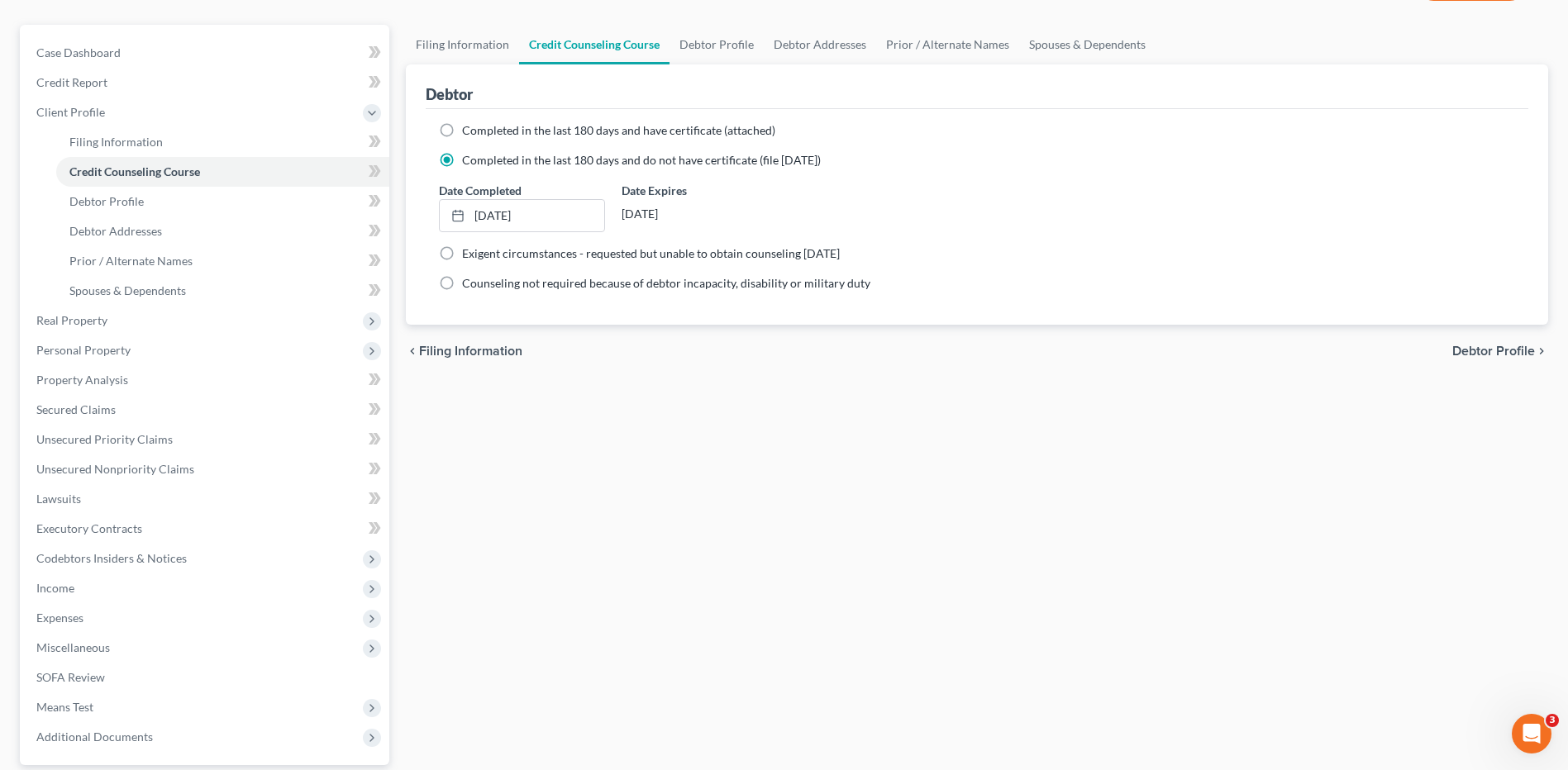
scroll to position [287, 0]
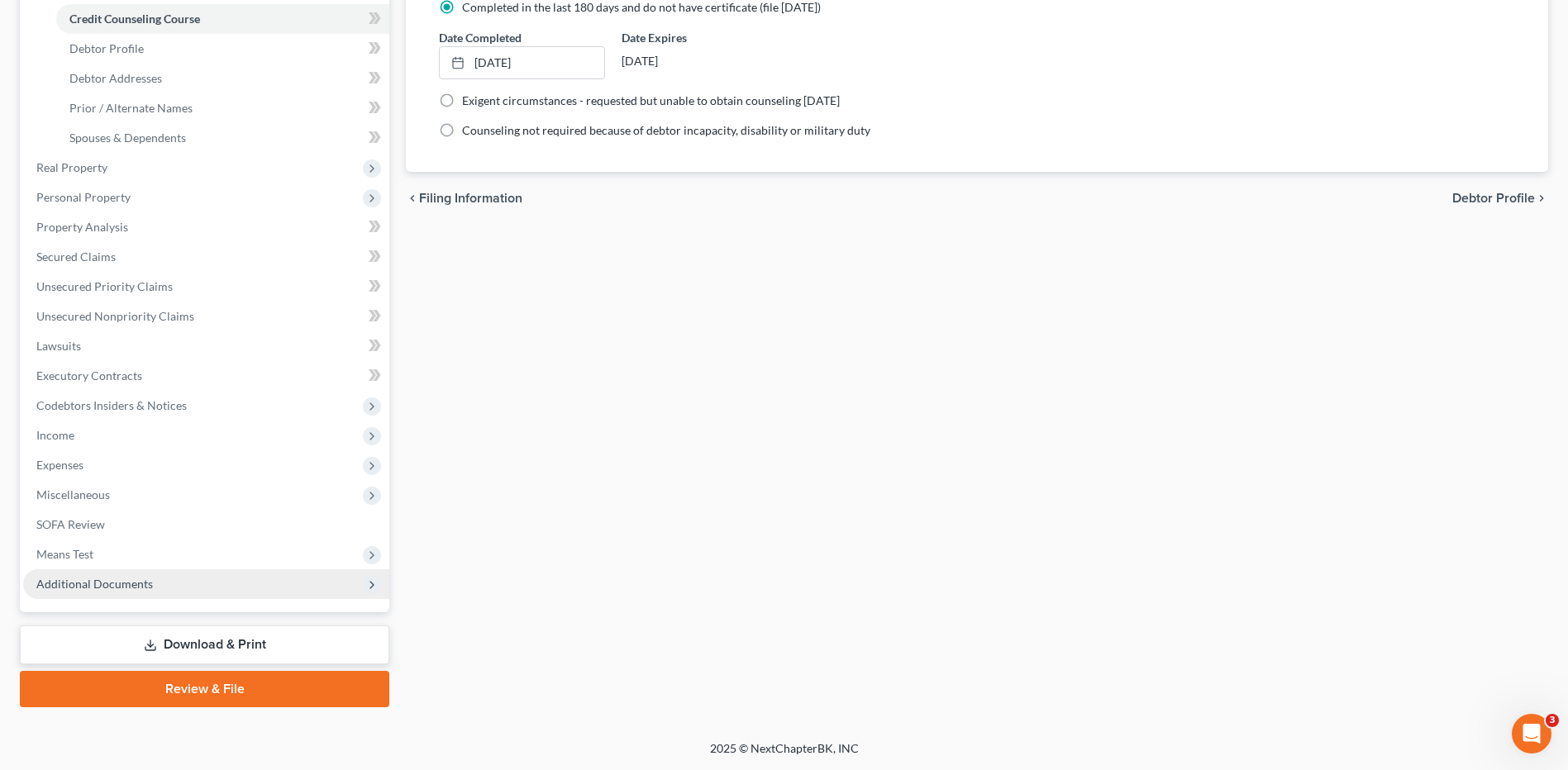
click at [85, 589] on span "Additional Documents" at bounding box center [95, 584] width 116 height 14
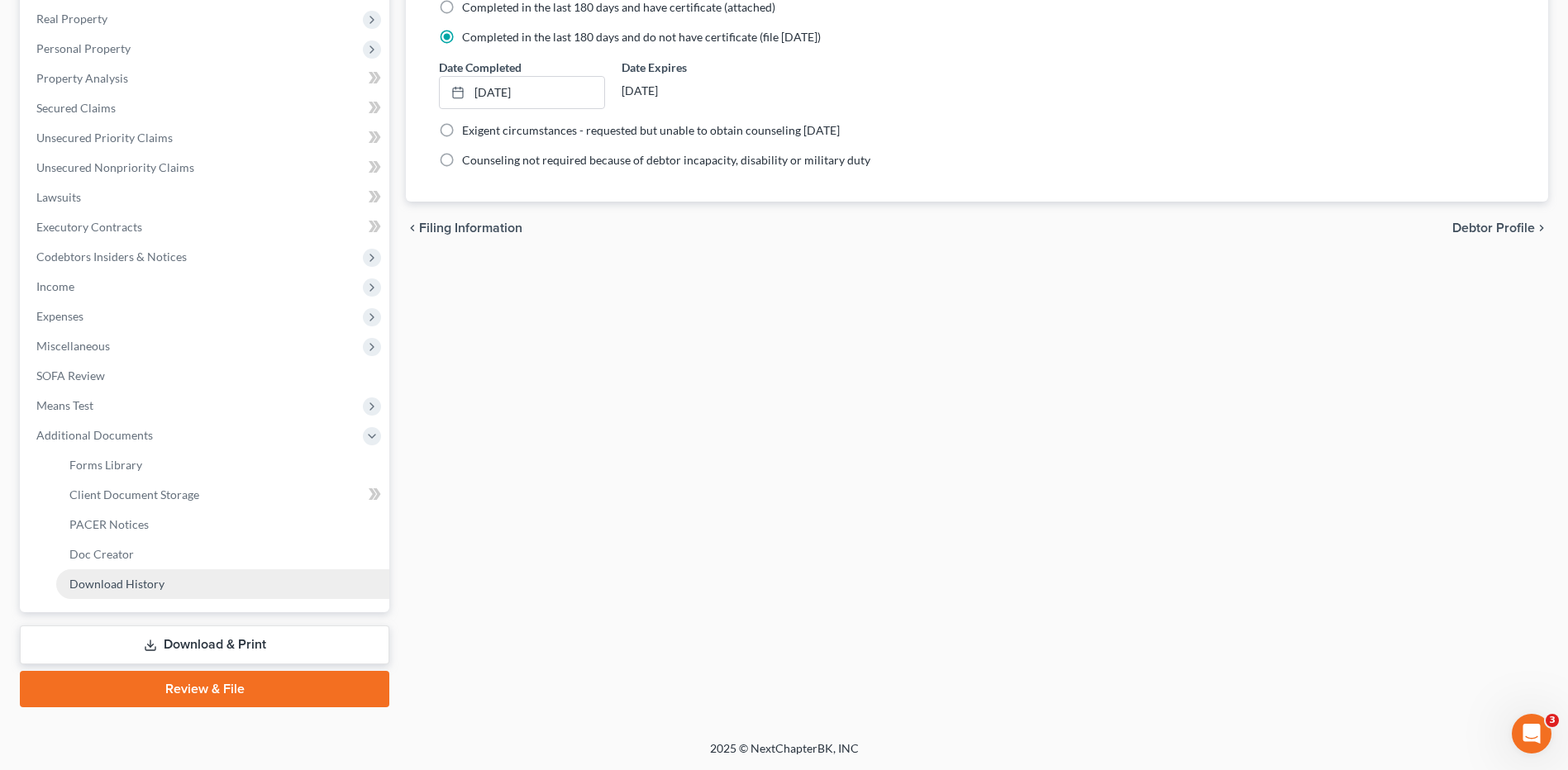
scroll to position [257, 0]
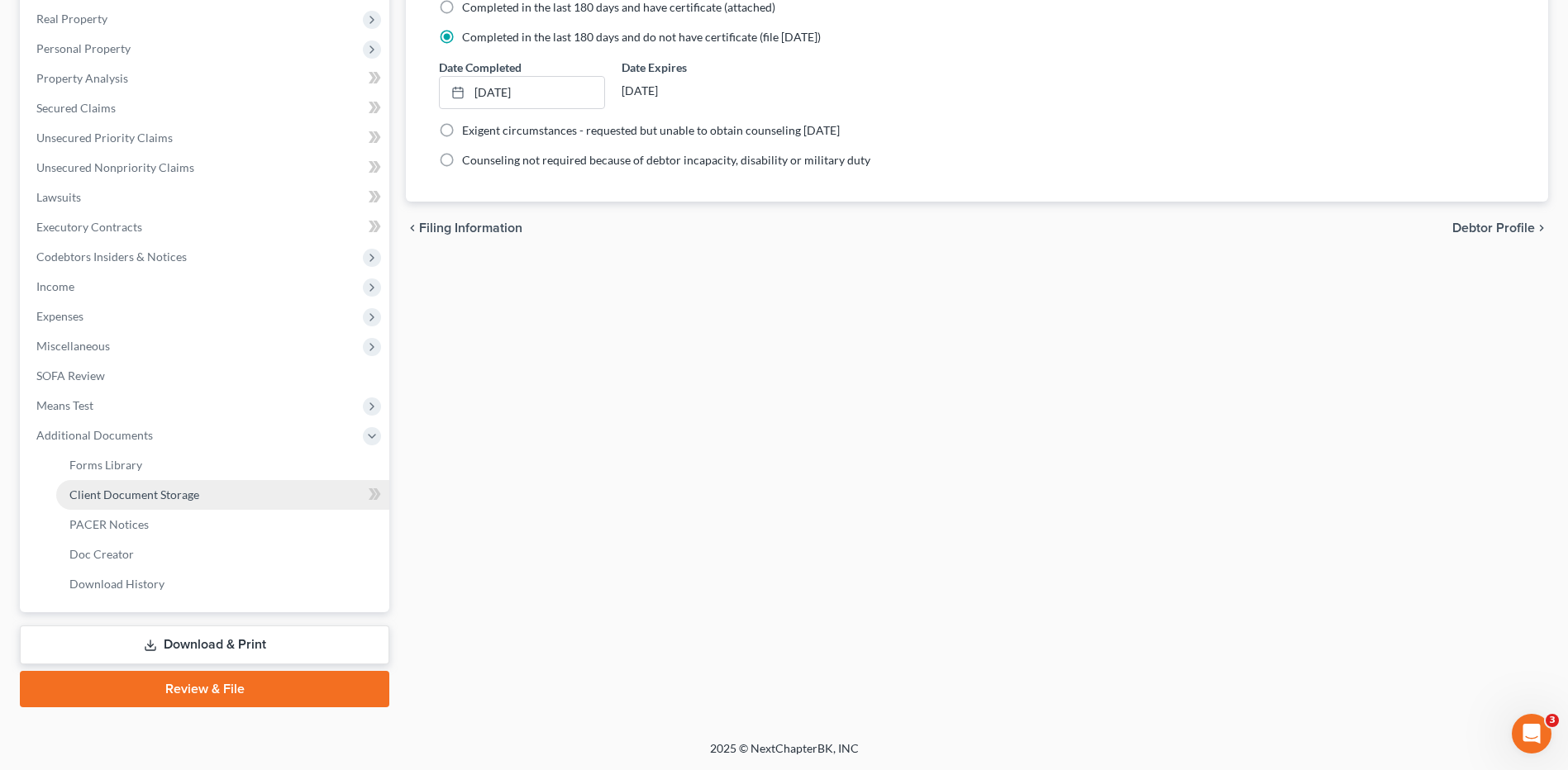
click at [150, 494] on span "Client Document Storage" at bounding box center [134, 494] width 130 height 14
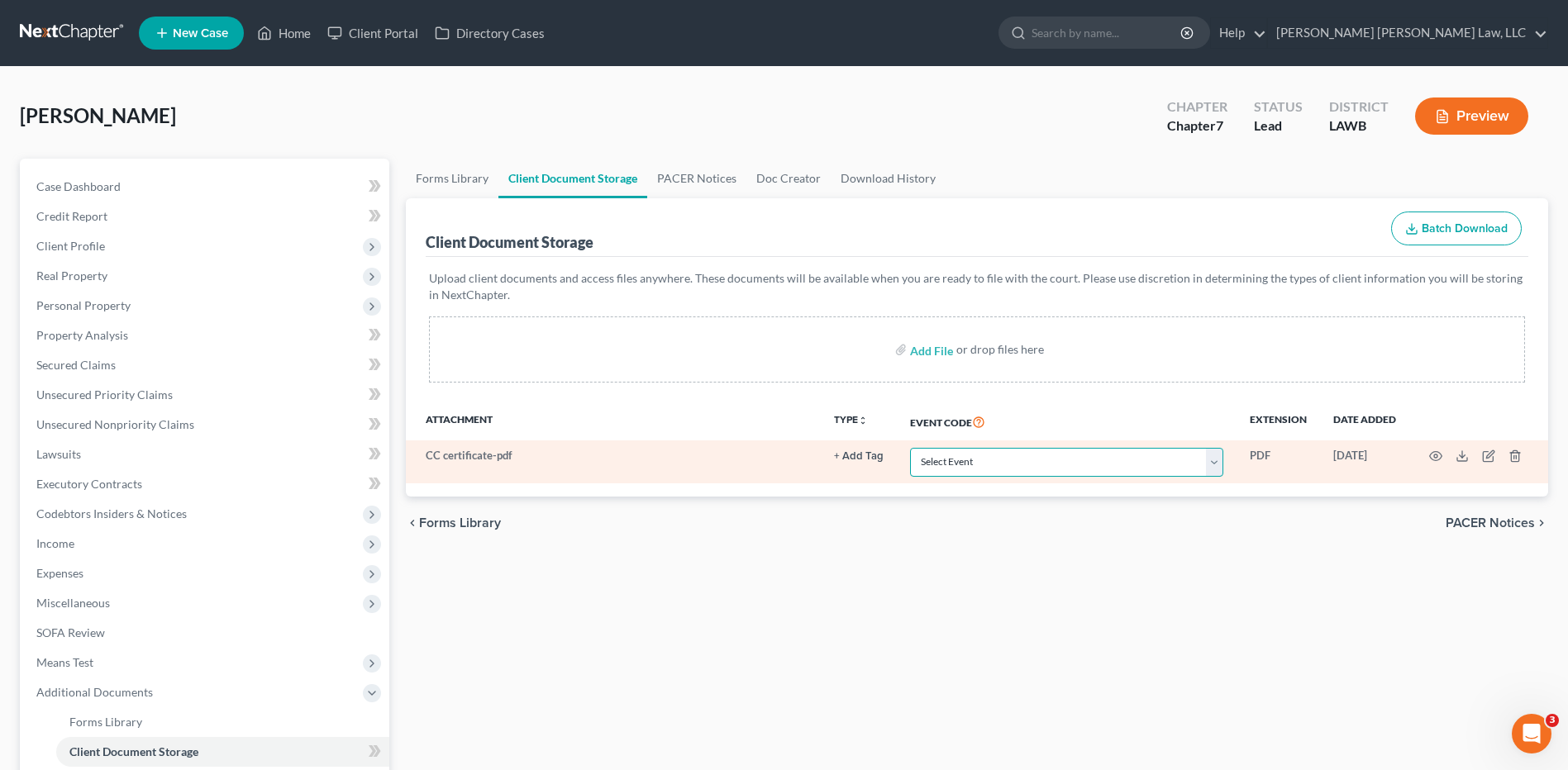
click at [948, 466] on select "Select Event 20 Largest Unsecured Creditors Amended Creditor Matrix (Fee) Amend…" at bounding box center [1067, 462] width 313 height 29
select select "9"
click at [910, 448] on select "Select Event 20 Largest Unsecured Creditors Amended Creditor Matrix (Fee) Amend…" at bounding box center [1067, 462] width 313 height 29
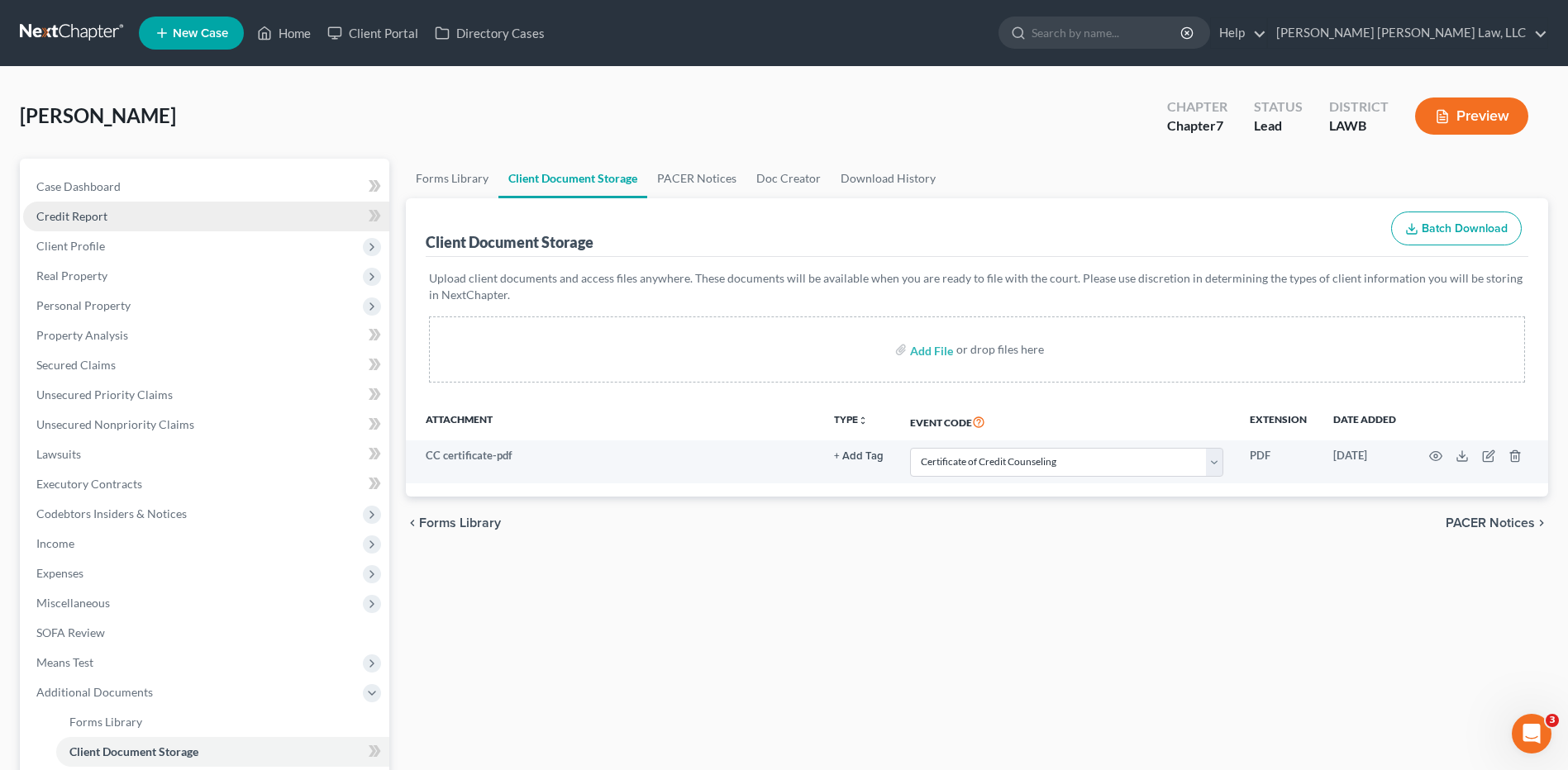
click at [75, 216] on span "Credit Report" at bounding box center [72, 216] width 71 height 14
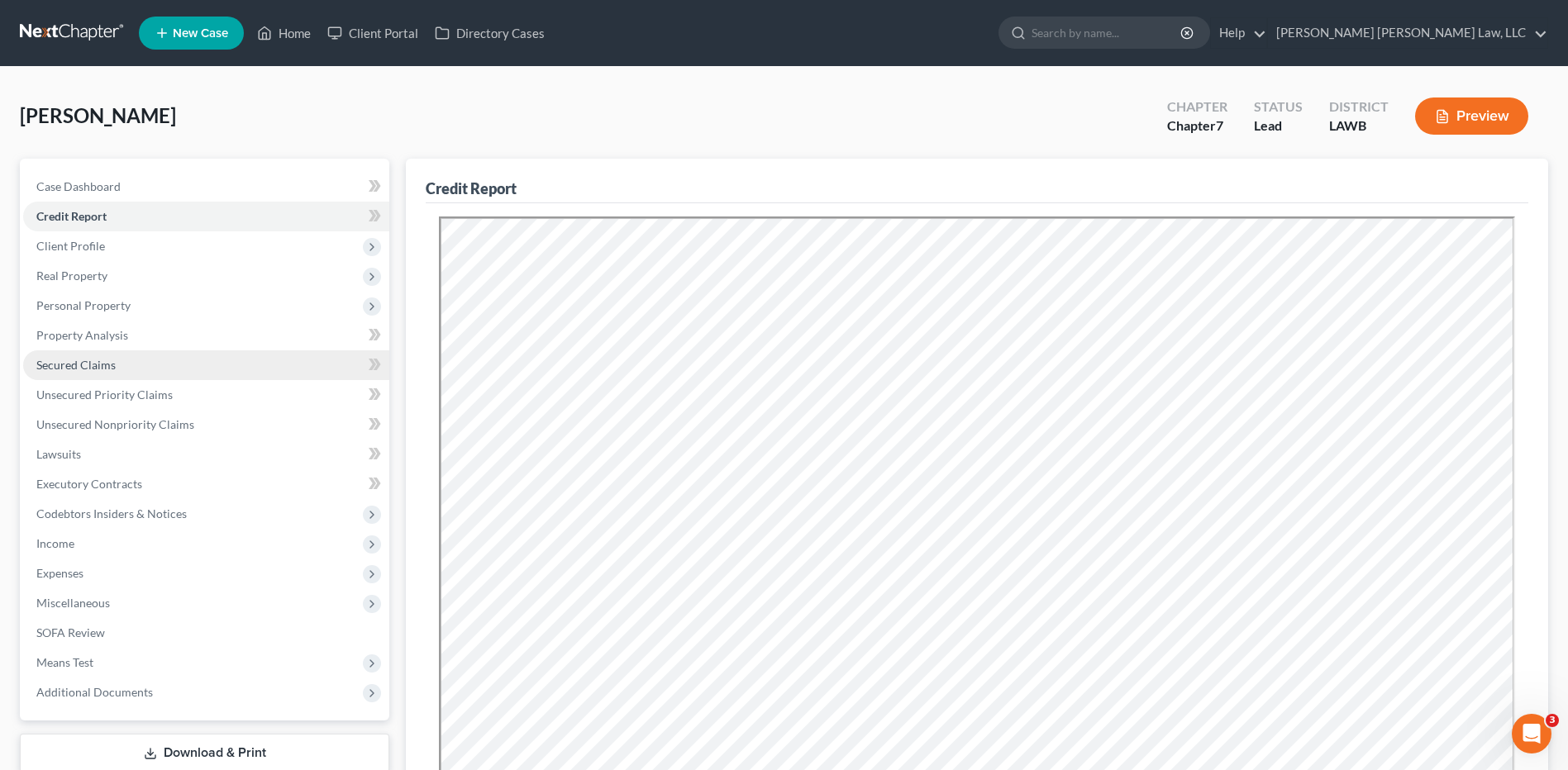
click at [75, 359] on span "Secured Claims" at bounding box center [76, 364] width 80 height 14
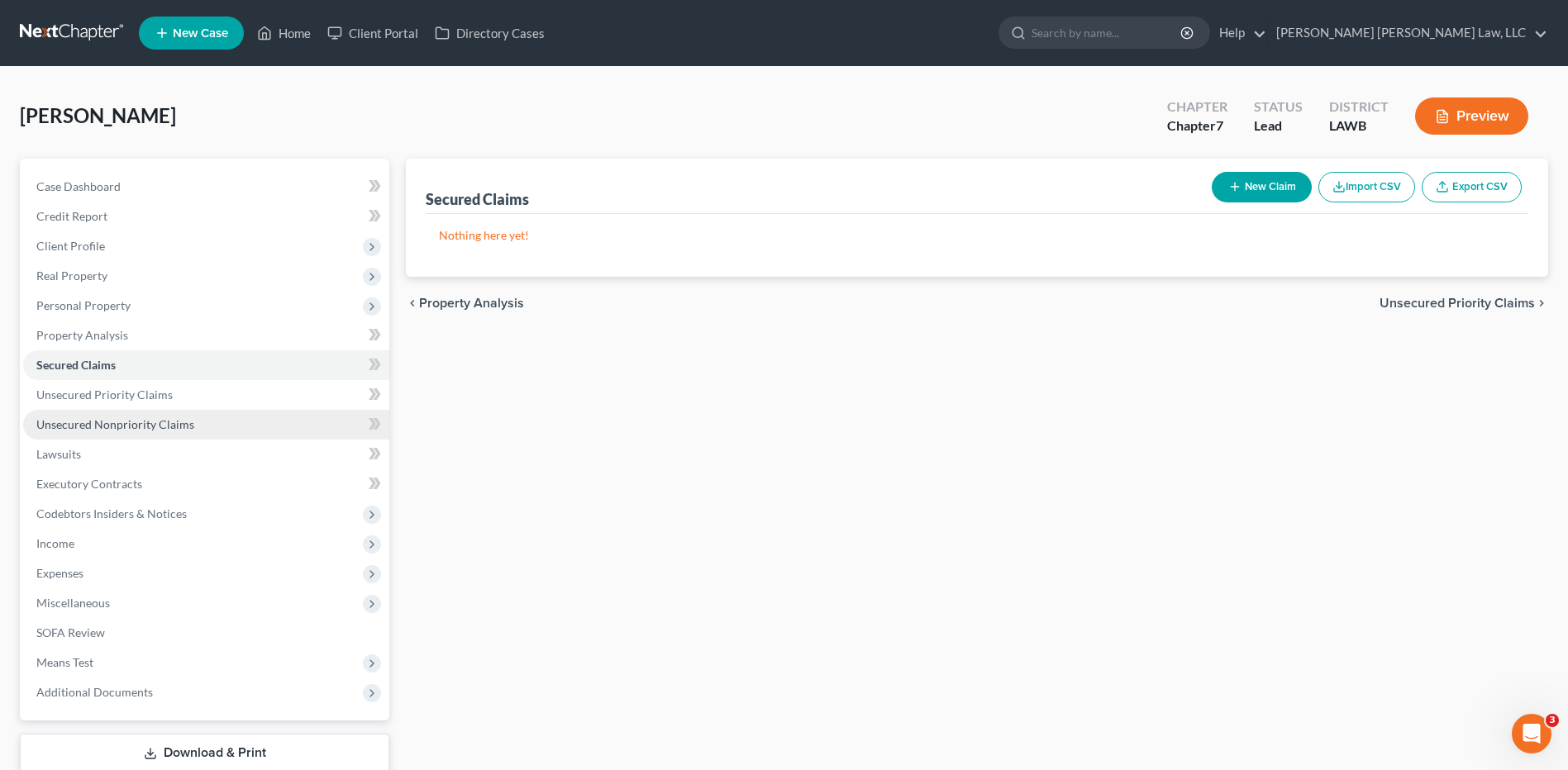
click at [101, 428] on span "Unsecured Nonpriority Claims" at bounding box center [115, 424] width 158 height 14
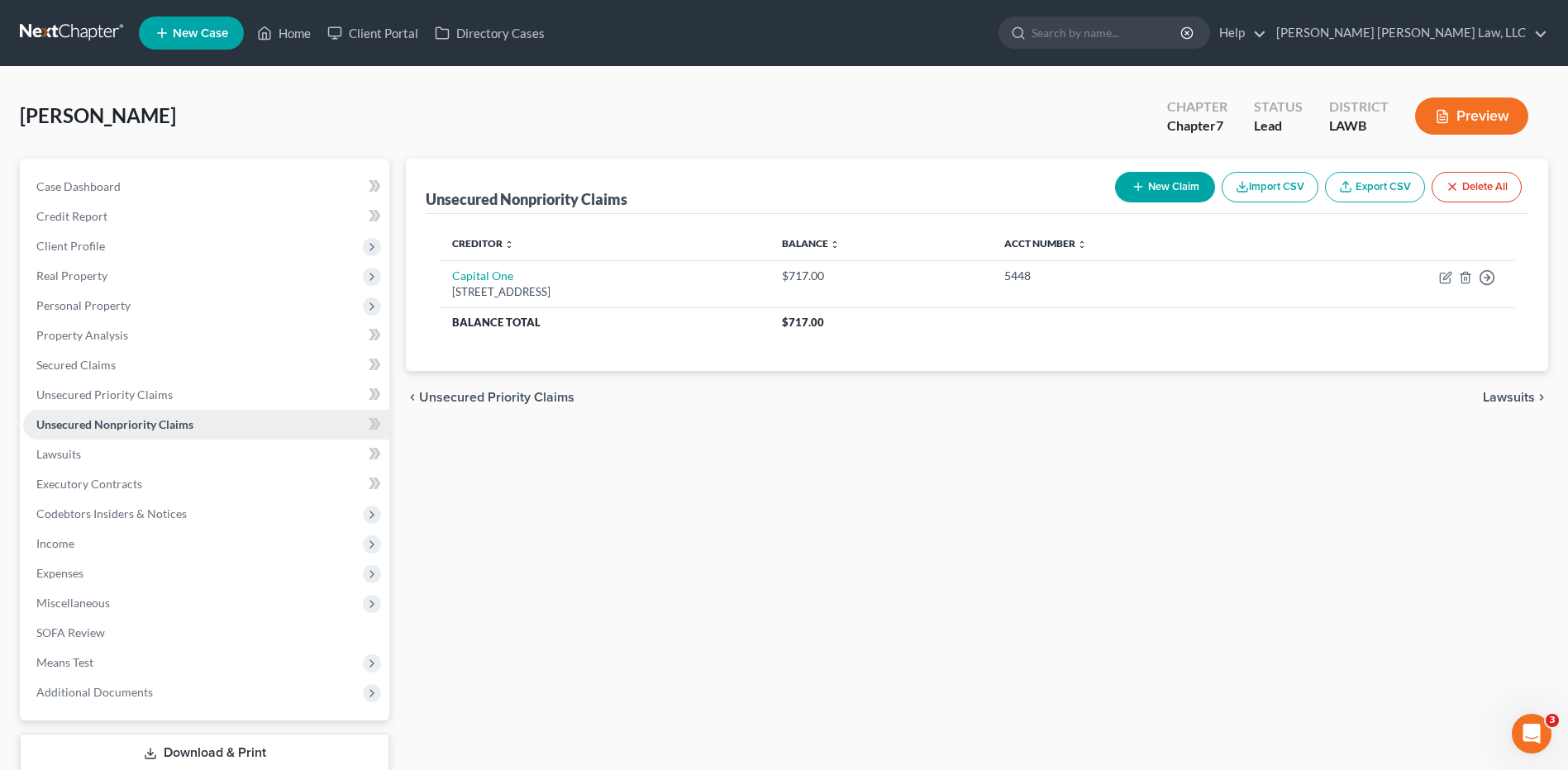
scroll to position [83, 0]
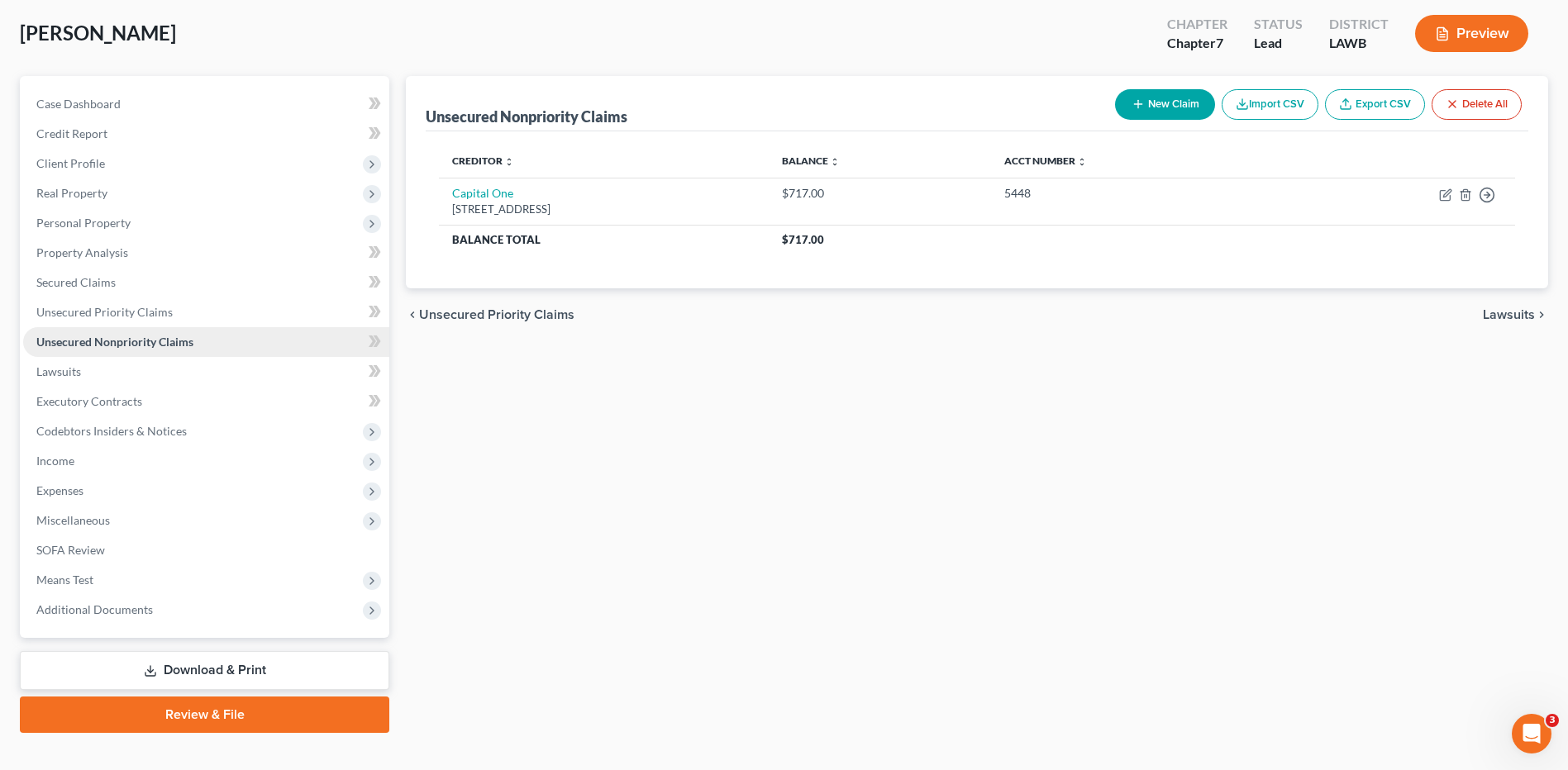
click at [101, 428] on span "Codebtors Insiders & Notices" at bounding box center [111, 431] width 151 height 14
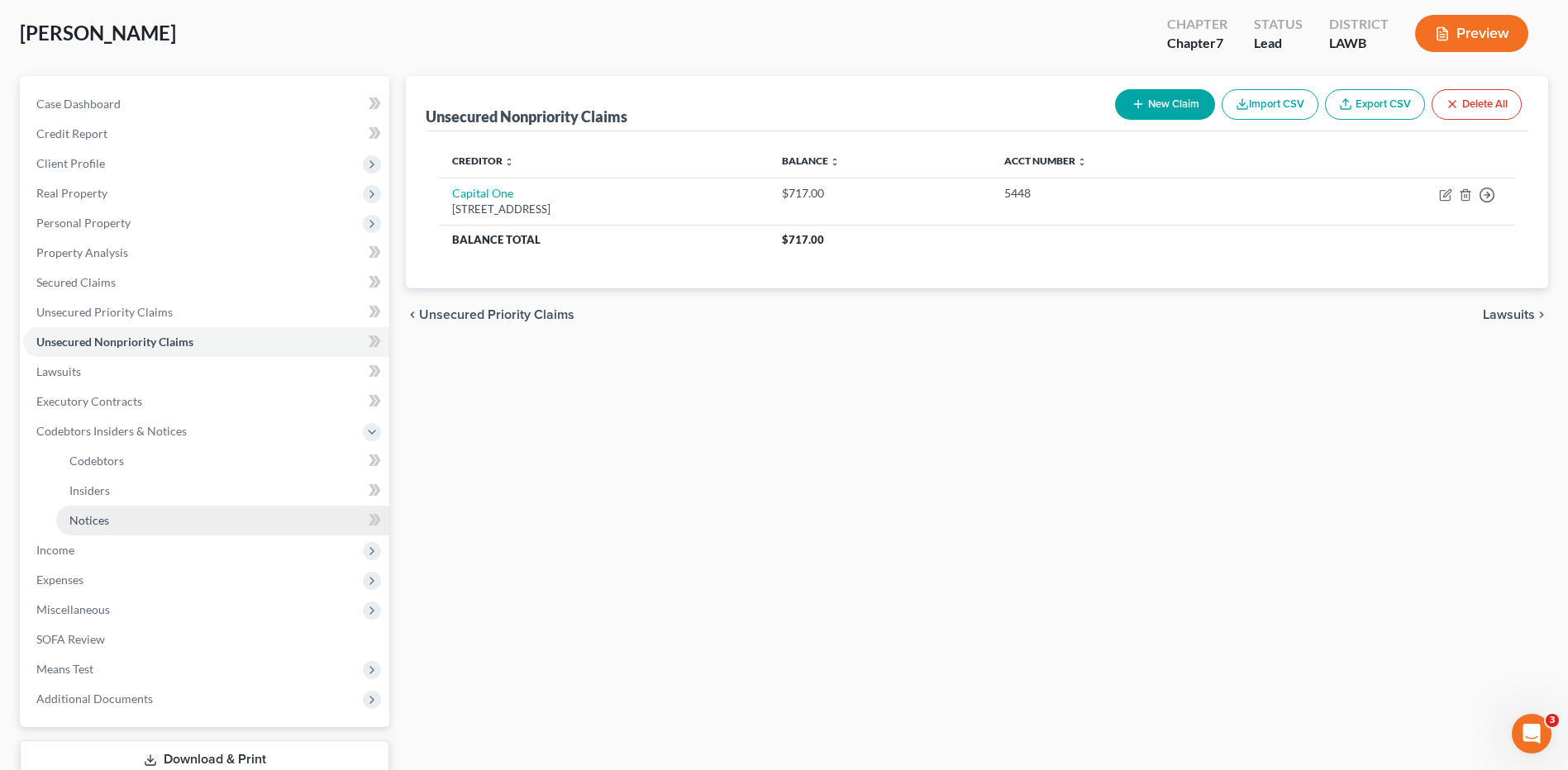
click at [96, 519] on span "Notices" at bounding box center [89, 520] width 39 height 14
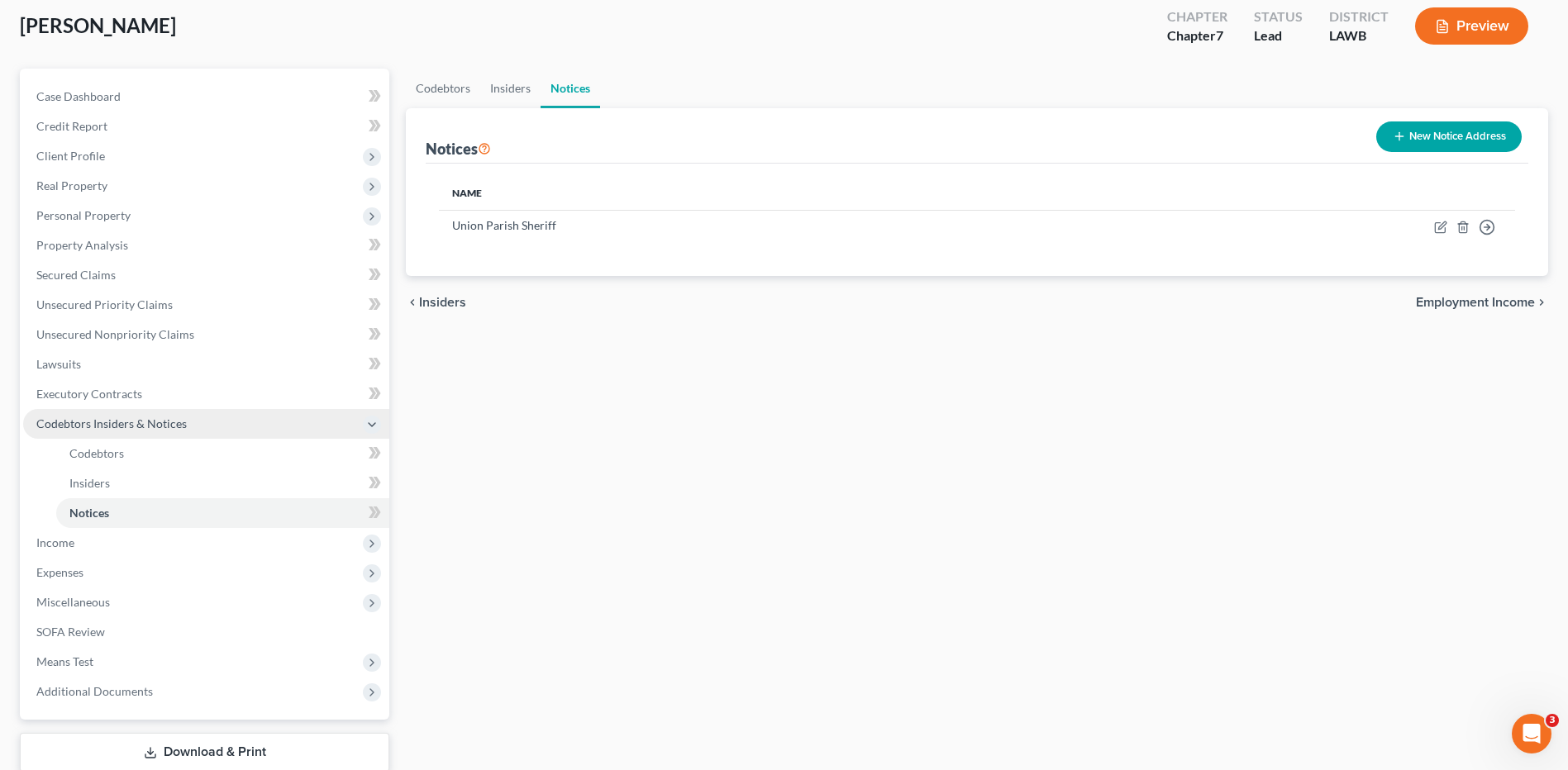
scroll to position [198, 0]
